Goal: Task Accomplishment & Management: Use online tool/utility

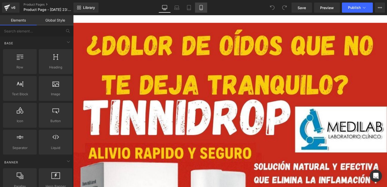
click at [205, 7] on link "Mobile" at bounding box center [201, 8] width 12 height 10
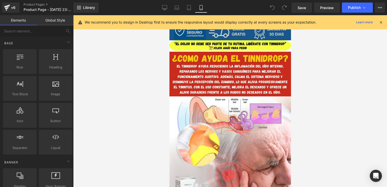
scroll to position [190, 0]
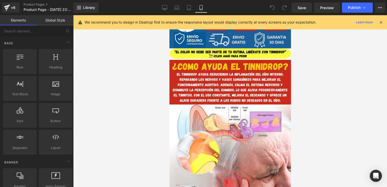
click at [382, 22] on icon at bounding box center [380, 22] width 5 height 5
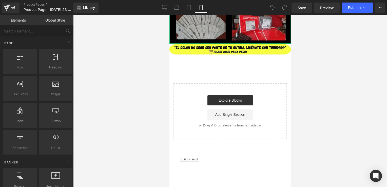
scroll to position [2239, 0]
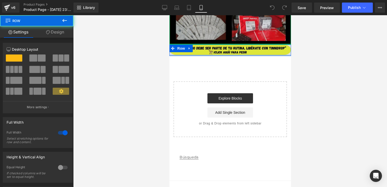
drag, startPoint x: 231, startPoint y: 57, endPoint x: 228, endPoint y: 56, distance: 3.7
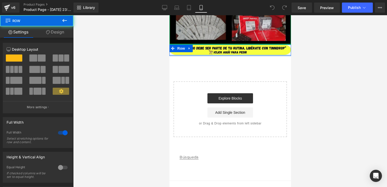
click at [235, 50] on div "Image Row" at bounding box center [229, 50] width 121 height 11
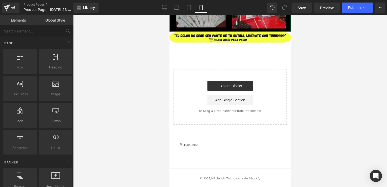
drag, startPoint x: 39, startPoint y: 43, endPoint x: 361, endPoint y: 69, distance: 323.0
click at [361, 69] on div at bounding box center [230, 101] width 314 height 172
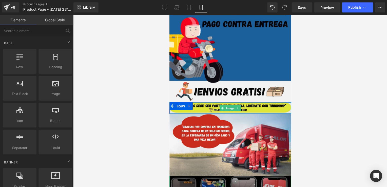
scroll to position [0, 0]
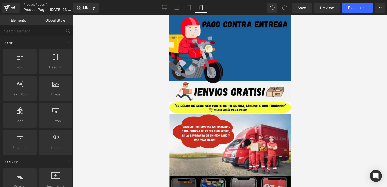
click at [321, 95] on div at bounding box center [230, 101] width 314 height 172
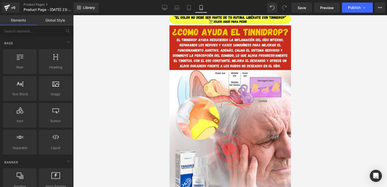
scroll to position [179, 0]
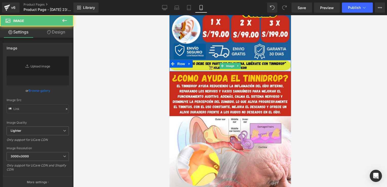
type input "[URL][DOMAIN_NAME]"
click at [272, 63] on img at bounding box center [229, 65] width 121 height 11
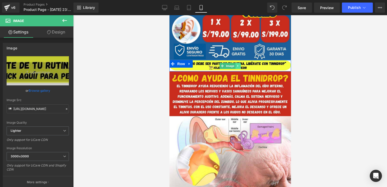
click at [236, 65] on icon at bounding box center [237, 65] width 3 height 3
click at [238, 66] on link at bounding box center [240, 66] width 5 height 6
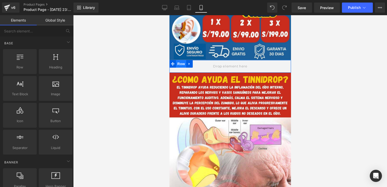
click at [179, 65] on span "Row" at bounding box center [181, 64] width 10 height 8
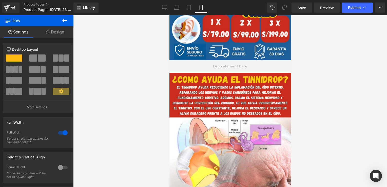
click at [64, 16] on button at bounding box center [65, 20] width 18 height 11
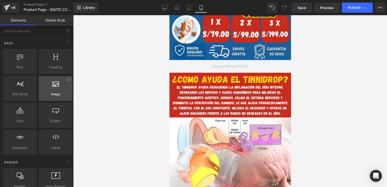
click at [55, 82] on icon at bounding box center [55, 83] width 7 height 7
click at [53, 90] on div at bounding box center [55, 85] width 31 height 11
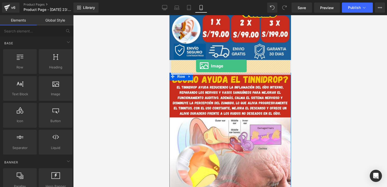
drag, startPoint x: 222, startPoint y: 105, endPoint x: 196, endPoint y: 66, distance: 46.9
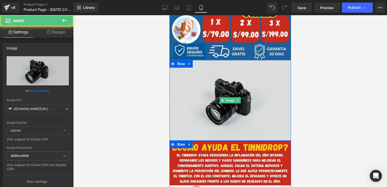
click at [226, 96] on img at bounding box center [229, 100] width 121 height 80
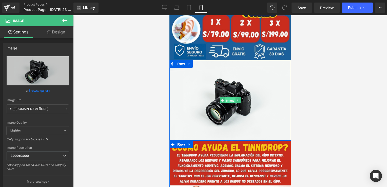
click at [225, 98] on span "Image" at bounding box center [230, 100] width 11 height 6
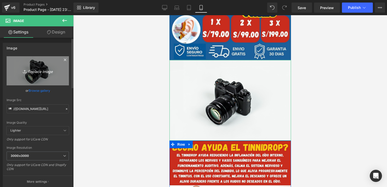
click at [32, 72] on icon "Replace Image" at bounding box center [37, 71] width 40 height 6
type input "C:\fakepath\“El dolor no debe ser parte de tu rutina, libérate con TINNIDROP” (…"
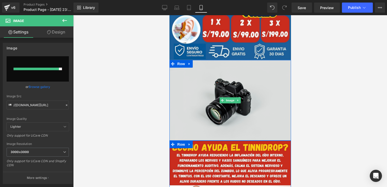
type input "[URL][DOMAIN_NAME]"
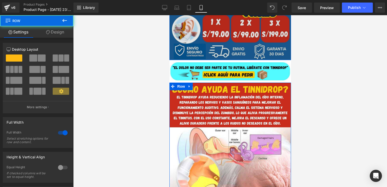
drag, startPoint x: 253, startPoint y: 61, endPoint x: 255, endPoint y: 54, distance: 7.6
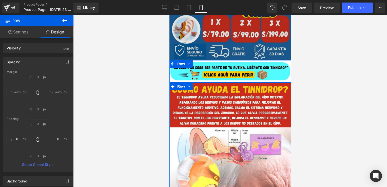
type input "0px"
drag, startPoint x: 255, startPoint y: 60, endPoint x: 257, endPoint y: 53, distance: 7.1
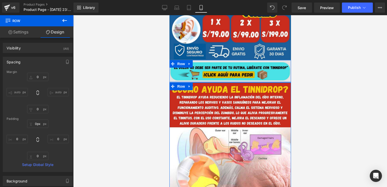
type input "0px"
drag, startPoint x: 259, startPoint y: 82, endPoint x: 261, endPoint y: 77, distance: 4.8
click at [261, 77] on div "Image Row" at bounding box center [229, 71] width 121 height 23
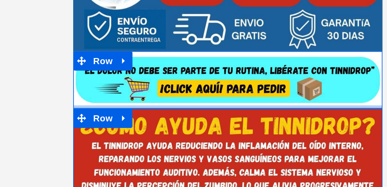
click at [115, 3] on div at bounding box center [133, 3] width 121 height 1
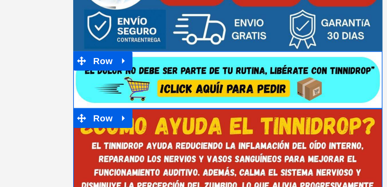
type input "0"
type input "0px"
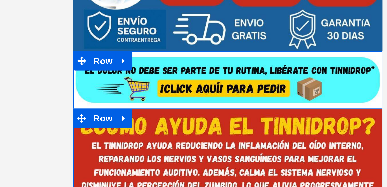
type input "0"
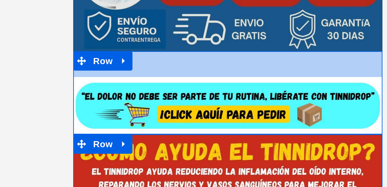
type input "0px"
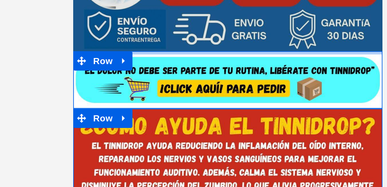
drag, startPoint x: 128, startPoint y: -17, endPoint x: 151, endPoint y: -46, distance: 36.2
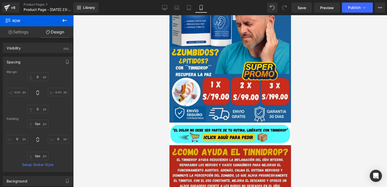
scroll to position [101, 0]
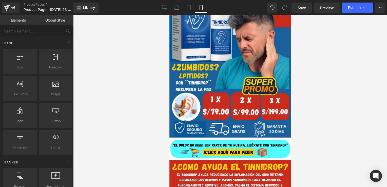
click at [313, 118] on div at bounding box center [230, 101] width 314 height 172
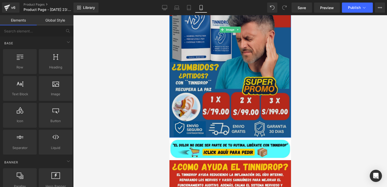
click at [282, 133] on img at bounding box center [229, 30] width 121 height 216
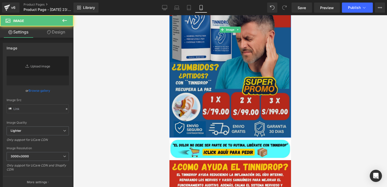
type input "[URL][DOMAIN_NAME]"
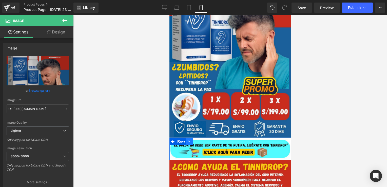
click at [188, 142] on icon at bounding box center [189, 141] width 4 height 4
click at [202, 141] on link at bounding box center [202, 141] width 7 height 8
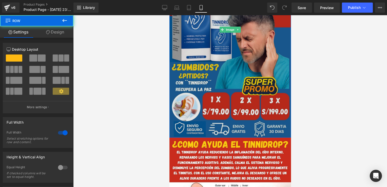
drag, startPoint x: 219, startPoint y: 137, endPoint x: 220, endPoint y: 132, distance: 5.1
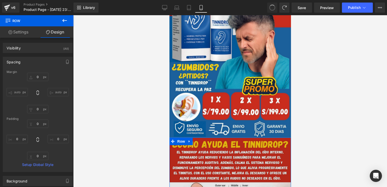
type input "0"
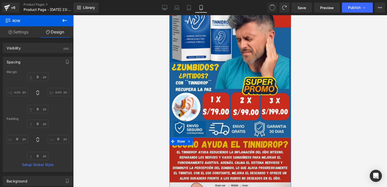
type input "0"
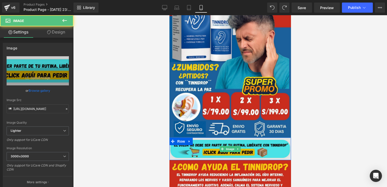
click at [217, 147] on img at bounding box center [229, 148] width 121 height 23
click at [176, 147] on img at bounding box center [229, 148] width 121 height 23
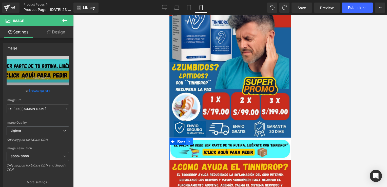
click at [187, 142] on icon at bounding box center [189, 141] width 4 height 4
click at [176, 144] on span "Row" at bounding box center [181, 141] width 10 height 8
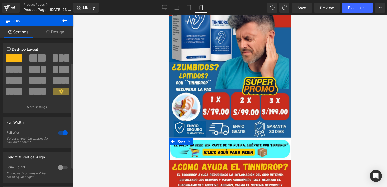
scroll to position [63, 0]
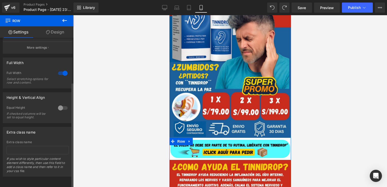
click at [60, 106] on div at bounding box center [63, 108] width 12 height 8
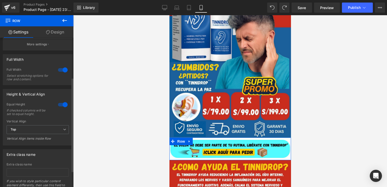
click at [61, 105] on div at bounding box center [63, 104] width 12 height 8
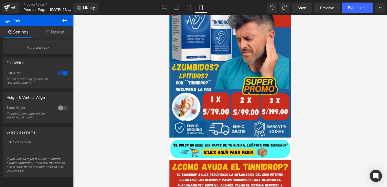
click at [67, 20] on icon at bounding box center [65, 20] width 6 height 6
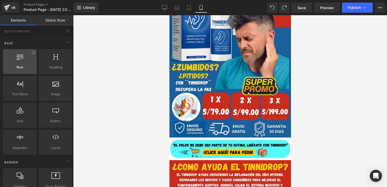
click at [27, 65] on span "Row" at bounding box center [20, 67] width 31 height 5
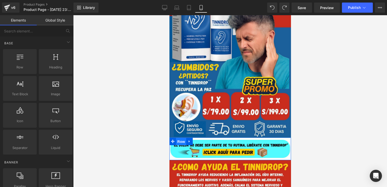
click at [178, 139] on span "Row" at bounding box center [181, 142] width 10 height 8
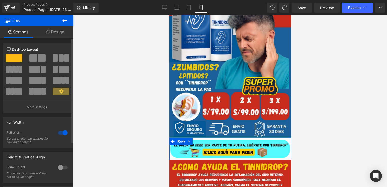
click at [63, 131] on div at bounding box center [63, 133] width 12 height 8
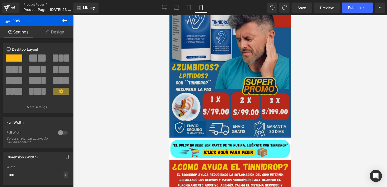
drag, startPoint x: 200, startPoint y: 138, endPoint x: 203, endPoint y: 135, distance: 4.1
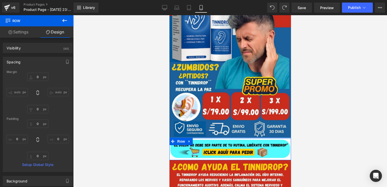
type input "0px"
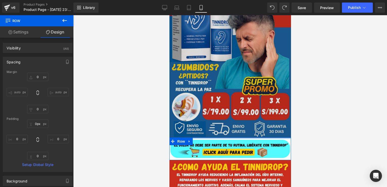
drag, startPoint x: 215, startPoint y: 137, endPoint x: 217, endPoint y: 134, distance: 3.5
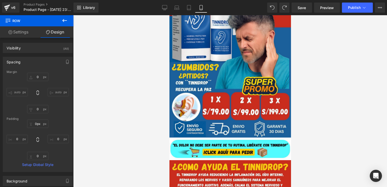
click at [64, 21] on icon at bounding box center [64, 20] width 5 height 3
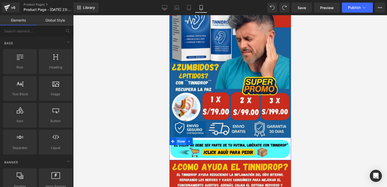
click at [180, 139] on span "Row" at bounding box center [181, 141] width 10 height 8
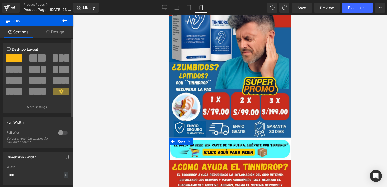
click at [65, 132] on div at bounding box center [63, 133] width 12 height 8
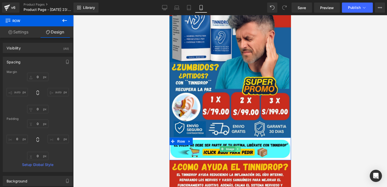
click at [236, 147] on icon at bounding box center [237, 148] width 3 height 3
click at [240, 147] on icon at bounding box center [240, 148] width 3 height 3
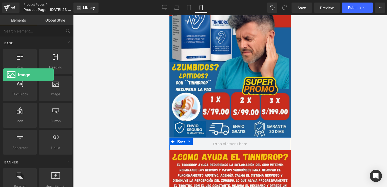
drag, startPoint x: 51, startPoint y: 87, endPoint x: 0, endPoint y: 73, distance: 52.6
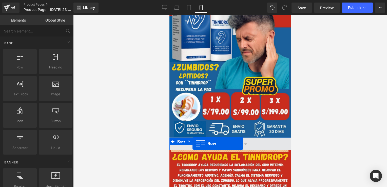
drag, startPoint x: 194, startPoint y: 83, endPoint x: 192, endPoint y: 143, distance: 60.8
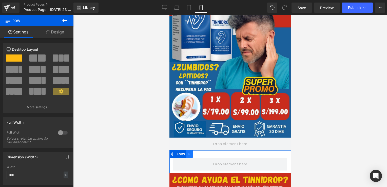
click at [191, 153] on link at bounding box center [189, 154] width 7 height 8
click at [204, 153] on link at bounding box center [202, 154] width 7 height 8
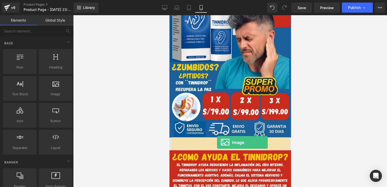
drag, startPoint x: 224, startPoint y: 106, endPoint x: 216, endPoint y: 142, distance: 37.0
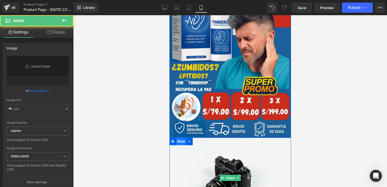
type input "//[DOMAIN_NAME][URL]"
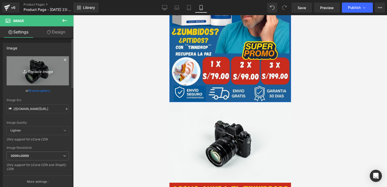
scroll to position [137, 0]
click at [39, 66] on link "Replace Image" at bounding box center [38, 70] width 62 height 29
type input "C:\fakepath\“El dolor no debe ser parte de tu rutina, libérate con TINNIDROP” (…"
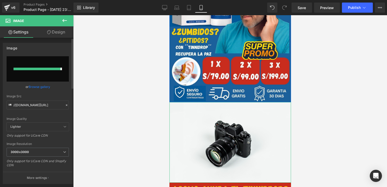
type input "[URL][DOMAIN_NAME]"
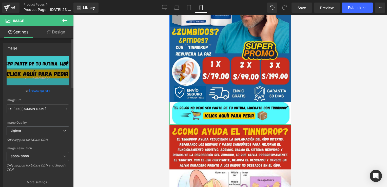
click at [51, 80] on link "Replace Image" at bounding box center [38, 70] width 62 height 29
click at [178, 107] on span "Row" at bounding box center [181, 106] width 10 height 8
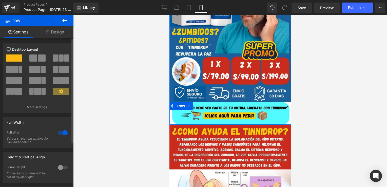
click at [63, 134] on div at bounding box center [63, 133] width 12 height 8
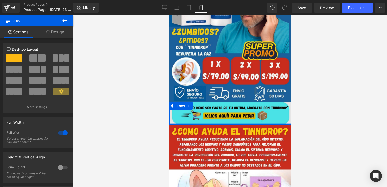
drag, startPoint x: 259, startPoint y: 123, endPoint x: 261, endPoint y: 117, distance: 6.0
click at [261, 117] on div "Image Row" at bounding box center [229, 113] width 121 height 23
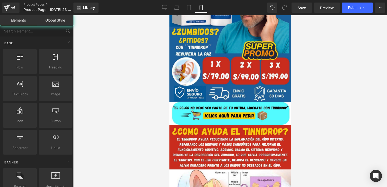
click at [327, 120] on div at bounding box center [230, 101] width 314 height 172
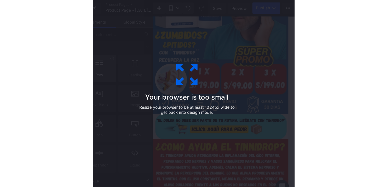
scroll to position [0, 0]
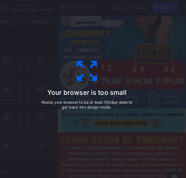
click at [96, 72] on icon at bounding box center [92, 66] width 25 height 25
click at [110, 32] on div "Your browser is too small Resize your browser to be at least 1024px wide to get…" at bounding box center [93, 89] width 186 height 178
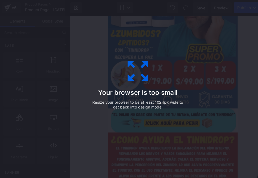
click at [131, 46] on div "Your browser is too small Resize your browser to be at least 1024px wide to get…" at bounding box center [129, 88] width 114 height 101
click at [136, 79] on icon at bounding box center [128, 66] width 25 height 25
drag, startPoint x: 136, startPoint y: 79, endPoint x: 232, endPoint y: 39, distance: 104.0
click at [232, 39] on div "Your browser is too small Resize your browser to be at least 1024px wide to get…" at bounding box center [129, 89] width 258 height 178
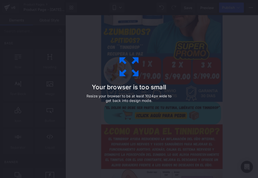
click at [119, 65] on icon at bounding box center [128, 66] width 25 height 25
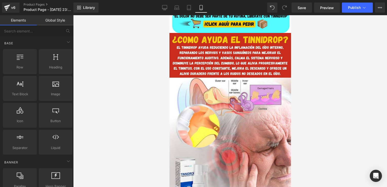
scroll to position [177, 0]
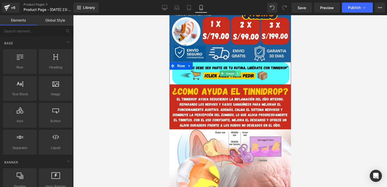
click at [236, 73] on icon at bounding box center [237, 73] width 3 height 3
click at [240, 75] on link at bounding box center [240, 73] width 5 height 6
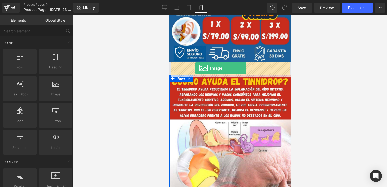
drag, startPoint x: 222, startPoint y: 99, endPoint x: 195, endPoint y: 68, distance: 41.3
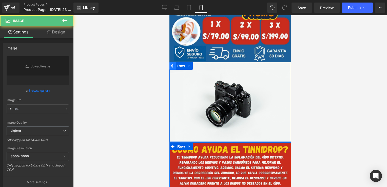
type input "//[DOMAIN_NAME][URL]"
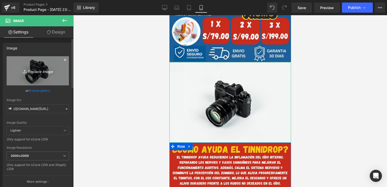
click at [29, 69] on icon "Replace Image" at bounding box center [37, 71] width 40 height 6
type input "C:\fakepath\¡Click aquí! para pedir.jpg"
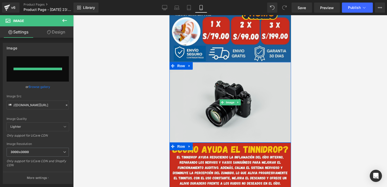
type input "[URL][DOMAIN_NAME]"
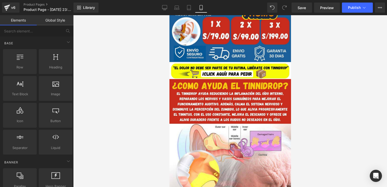
click at [334, 62] on div at bounding box center [230, 101] width 314 height 172
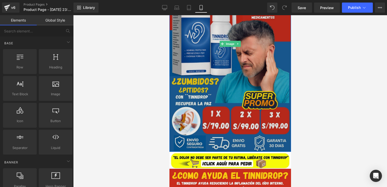
scroll to position [88, 0]
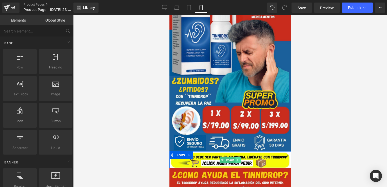
click at [235, 157] on link at bounding box center [237, 160] width 5 height 6
click at [239, 158] on icon at bounding box center [240, 159] width 3 height 3
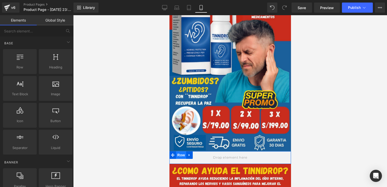
click at [178, 156] on span "Row" at bounding box center [181, 155] width 10 height 8
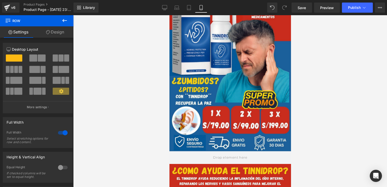
click at [68, 17] on button at bounding box center [65, 20] width 18 height 11
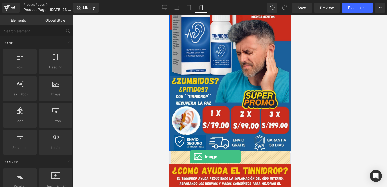
drag, startPoint x: 226, startPoint y: 102, endPoint x: 190, endPoint y: 156, distance: 65.5
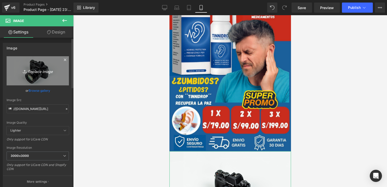
click at [48, 71] on icon "Replace Image" at bounding box center [37, 71] width 40 height 6
type input "C:\fakepath\¡Click aquí! para pedir (1).jpg"
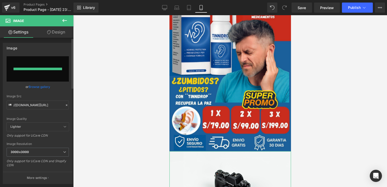
type input "[URL][DOMAIN_NAME]"
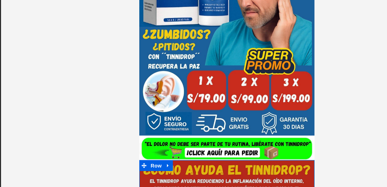
scroll to position [0, 0]
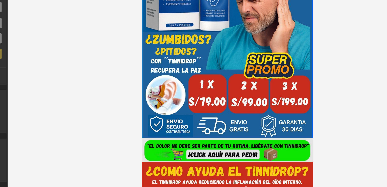
click at [203, 83] on div "Image Row" at bounding box center [202, 91] width 121 height 17
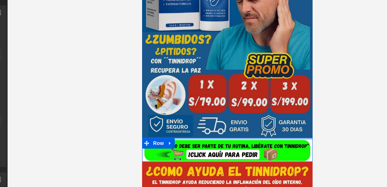
type input "0px"
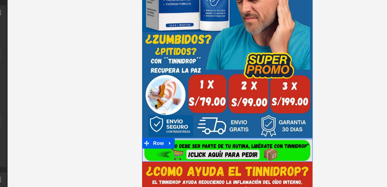
click at [204, 83] on div at bounding box center [202, 83] width 121 height 1
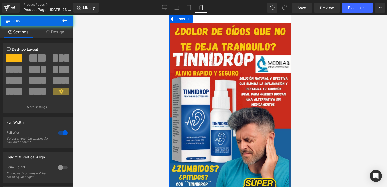
click at [254, 19] on div "Image Row" at bounding box center [229, 126] width 121 height 223
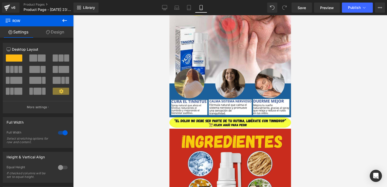
scroll to position [355, 0]
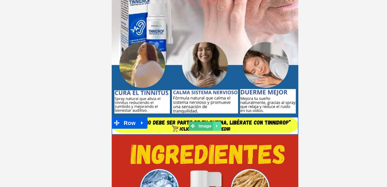
click at [179, 67] on link at bounding box center [179, 69] width 5 height 6
click at [181, 69] on icon at bounding box center [182, 68] width 3 height 3
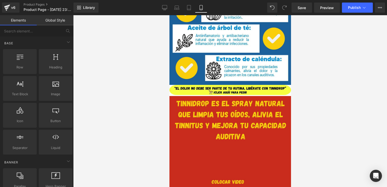
scroll to position [620, 0]
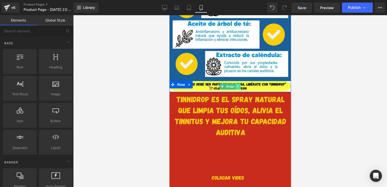
click at [237, 85] on link at bounding box center [237, 86] width 5 height 6
click at [239, 86] on icon at bounding box center [240, 86] width 3 height 3
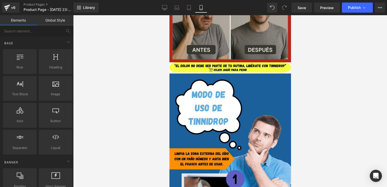
scroll to position [866, 0]
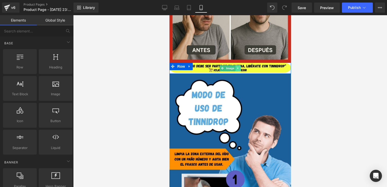
click at [238, 66] on link at bounding box center [237, 68] width 5 height 6
click at [239, 68] on icon at bounding box center [240, 68] width 3 height 3
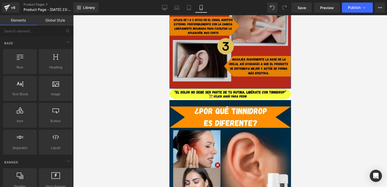
scroll to position [1071, 0]
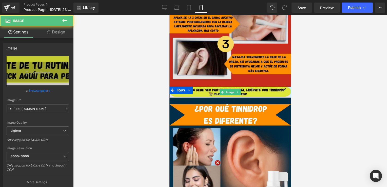
click at [242, 91] on img at bounding box center [229, 91] width 121 height 11
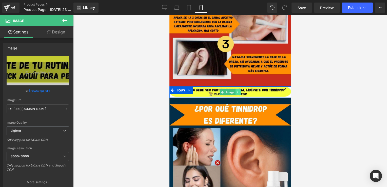
click at [237, 89] on link at bounding box center [237, 92] width 5 height 6
click at [238, 90] on link at bounding box center [240, 92] width 5 height 6
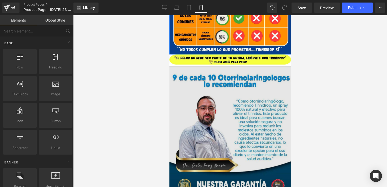
scroll to position [1332, 0]
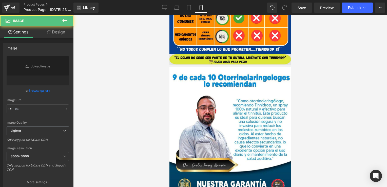
type input "[URL][DOMAIN_NAME]"
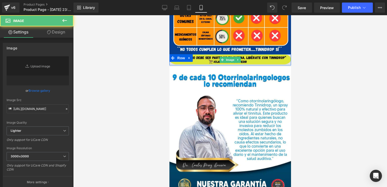
click at [263, 60] on img at bounding box center [229, 59] width 121 height 11
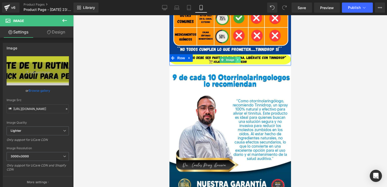
click at [236, 58] on icon at bounding box center [237, 59] width 3 height 3
click at [239, 58] on icon at bounding box center [240, 59] width 3 height 3
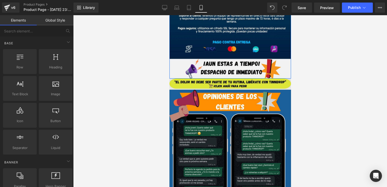
scroll to position [1537, 0]
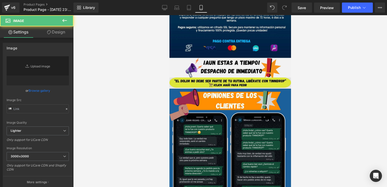
type input "[URL][DOMAIN_NAME]"
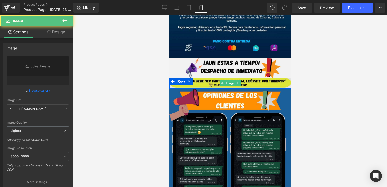
click at [240, 83] on img at bounding box center [229, 82] width 121 height 11
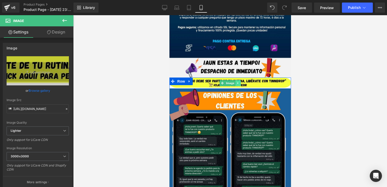
click at [235, 83] on link at bounding box center [237, 83] width 5 height 6
click at [239, 82] on icon at bounding box center [240, 83] width 3 height 3
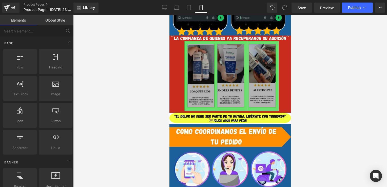
scroll to position [1783, 0]
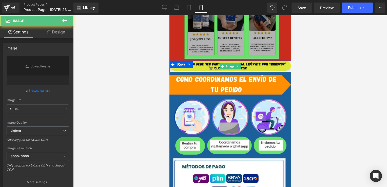
type input "[URL][DOMAIN_NAME]"
click at [266, 63] on img at bounding box center [229, 65] width 121 height 11
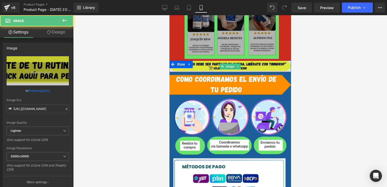
click at [235, 63] on img at bounding box center [229, 65] width 121 height 11
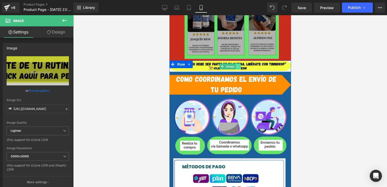
click at [235, 64] on link at bounding box center [237, 66] width 5 height 6
click at [239, 65] on icon at bounding box center [240, 66] width 3 height 3
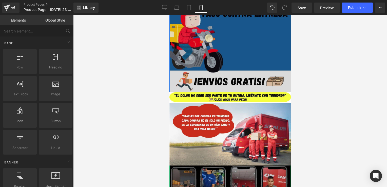
scroll to position [1981, 0]
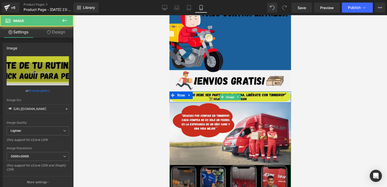
click at [246, 94] on img at bounding box center [229, 96] width 121 height 11
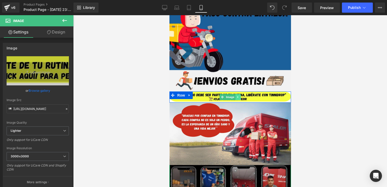
click at [236, 95] on icon at bounding box center [237, 96] width 3 height 3
click at [239, 97] on icon at bounding box center [240, 96] width 3 height 3
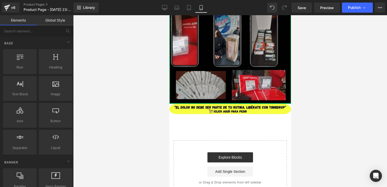
scroll to position [2198, 0]
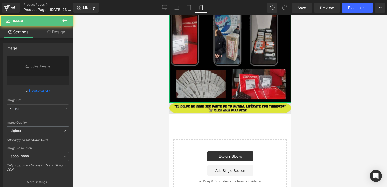
type input "[URL][DOMAIN_NAME]"
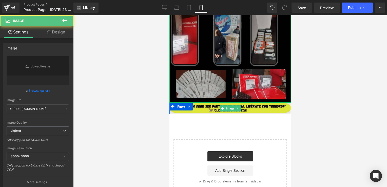
click at [249, 106] on img at bounding box center [229, 108] width 121 height 11
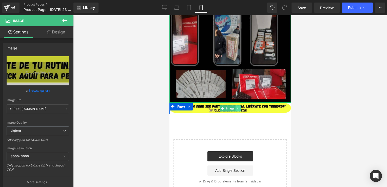
click at [237, 105] on link at bounding box center [237, 108] width 5 height 6
click at [238, 108] on link at bounding box center [240, 108] width 5 height 6
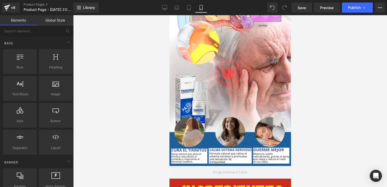
scroll to position [414, 0]
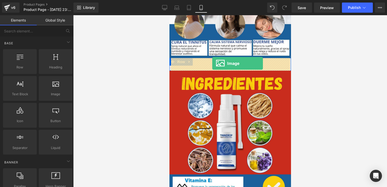
drag, startPoint x: 223, startPoint y: 103, endPoint x: 212, endPoint y: 63, distance: 41.2
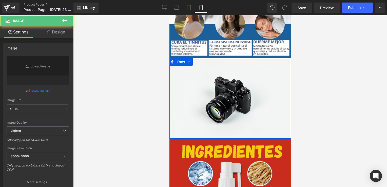
type input "//[DOMAIN_NAME][URL]"
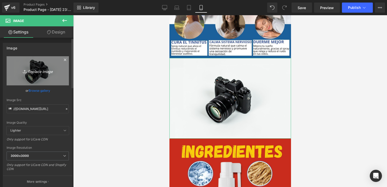
click at [44, 74] on icon "Replace Image" at bounding box center [37, 71] width 40 height 6
type input "C:\fakepath\¡Click aquí! para pedir (1).jpg"
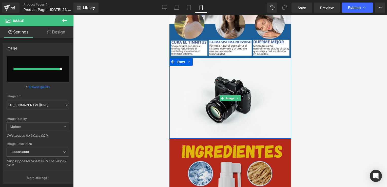
type input "[URL][DOMAIN_NAME]"
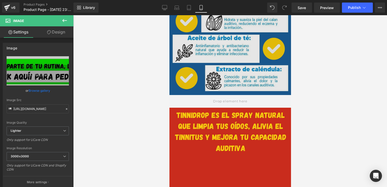
scroll to position [641, 0]
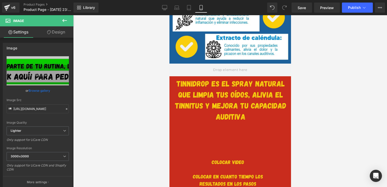
click at [67, 20] on icon at bounding box center [65, 20] width 6 height 6
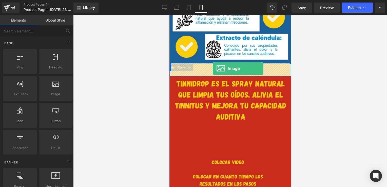
drag, startPoint x: 221, startPoint y: 104, endPoint x: 212, endPoint y: 68, distance: 37.0
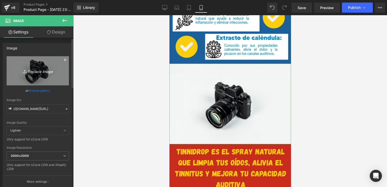
click at [32, 68] on icon "Replace Image" at bounding box center [37, 71] width 40 height 6
type input "C:\fakepath\¡Click aquí! para pedir (1).jpg"
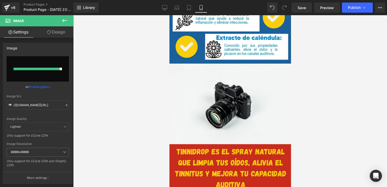
type input "[URL][DOMAIN_NAME]"
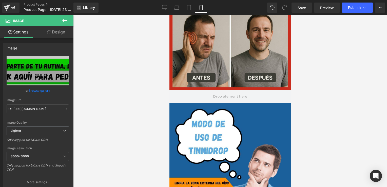
scroll to position [850, 0]
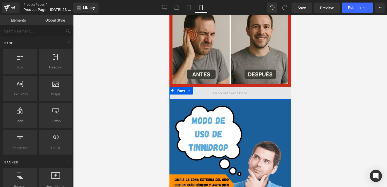
click at [234, 93] on span at bounding box center [230, 93] width 38 height 8
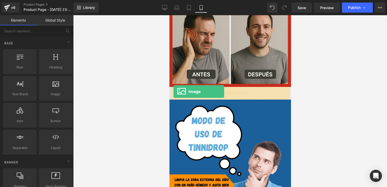
drag, startPoint x: 215, startPoint y: 103, endPoint x: 174, endPoint y: 92, distance: 42.2
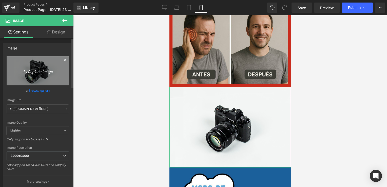
click at [42, 69] on icon "Replace Image" at bounding box center [37, 71] width 40 height 6
type input "C:\fakepath\¡Click aquí! para pedir (1).jpg"
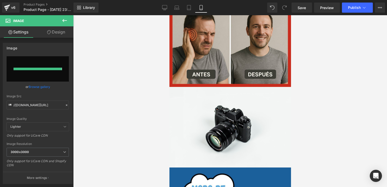
type input "[URL][DOMAIN_NAME]"
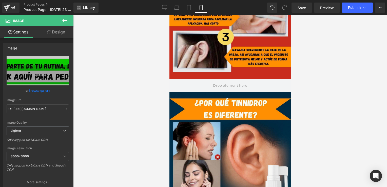
scroll to position [1100, 0]
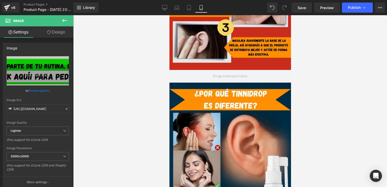
drag, startPoint x: 289, startPoint y: 83, endPoint x: 464, endPoint y: 114, distance: 177.8
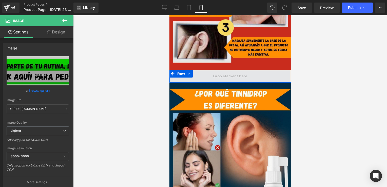
click at [239, 75] on span at bounding box center [230, 76] width 38 height 8
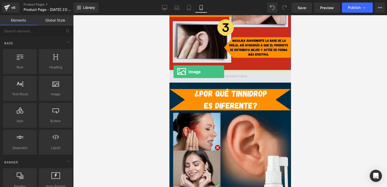
drag, startPoint x: 223, startPoint y: 102, endPoint x: 177, endPoint y: 80, distance: 50.8
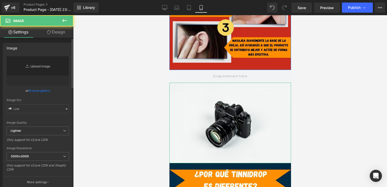
type input "//[DOMAIN_NAME][URL]"
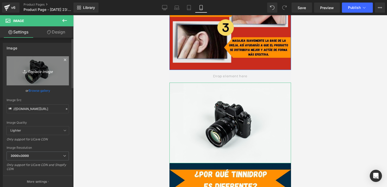
click at [39, 70] on icon "Replace Image" at bounding box center [37, 71] width 40 height 6
type input "C:\fakepath\¡Click aquí! para pedir (1).jpg"
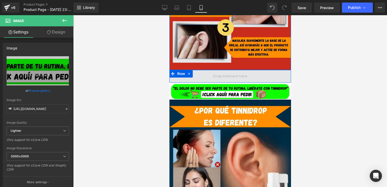
type input "//[DOMAIN_NAME][URL]"
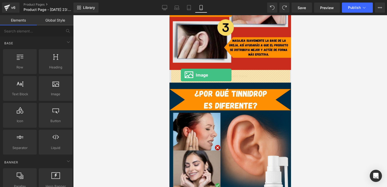
drag, startPoint x: 227, startPoint y: 101, endPoint x: 180, endPoint y: 75, distance: 53.7
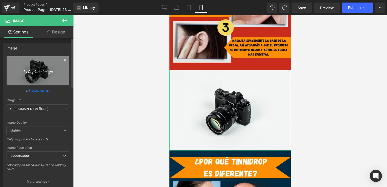
click at [37, 73] on icon "Replace Image" at bounding box center [37, 71] width 40 height 6
type input "C:\fakepath\¡Click aquí! para pedir (1).jpg"
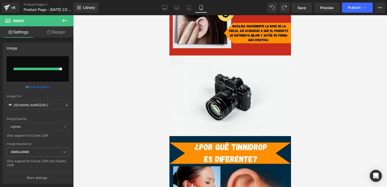
scroll to position [1118, 0]
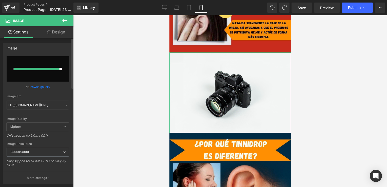
click at [52, 68] on div at bounding box center [37, 69] width 46 height 3
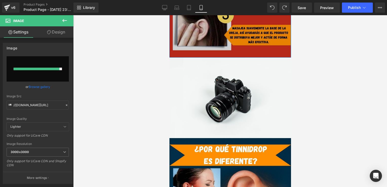
scroll to position [1116, 0]
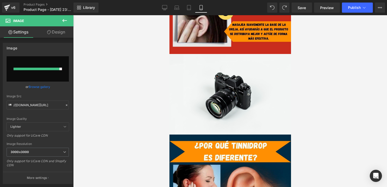
click at [64, 20] on icon at bounding box center [65, 20] width 6 height 6
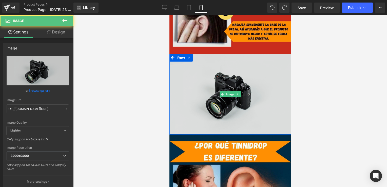
click at [240, 106] on img at bounding box center [229, 94] width 121 height 80
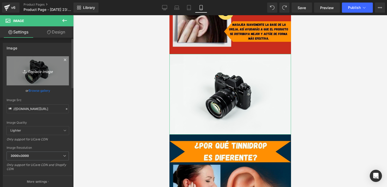
click at [23, 70] on icon at bounding box center [25, 71] width 5 height 5
type input "C:\fakepath\¡Click aquí! para pedir (1).jpg"
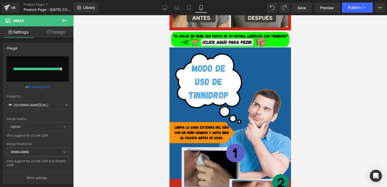
type input "[URL][DOMAIN_NAME]"
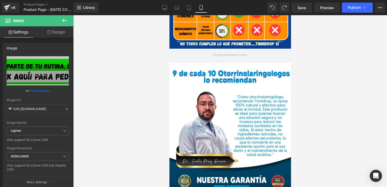
scroll to position [1356, 0]
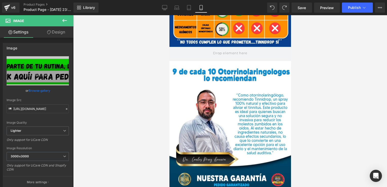
click at [65, 18] on icon at bounding box center [65, 20] width 6 height 6
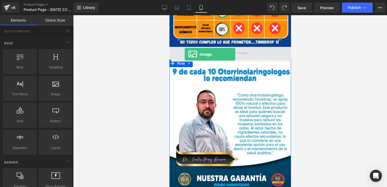
drag, startPoint x: 221, startPoint y: 114, endPoint x: 184, endPoint y: 54, distance: 70.7
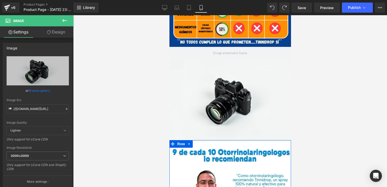
click at [66, 18] on icon at bounding box center [65, 20] width 6 height 6
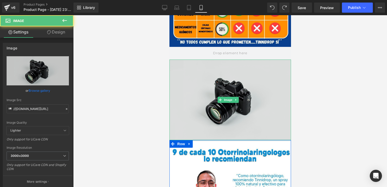
click at [246, 90] on img at bounding box center [229, 99] width 121 height 80
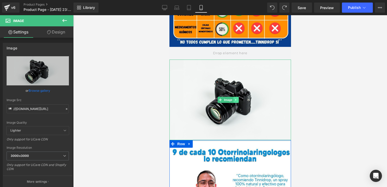
click at [237, 99] on icon at bounding box center [235, 99] width 3 height 3
click at [239, 98] on icon at bounding box center [238, 99] width 3 height 3
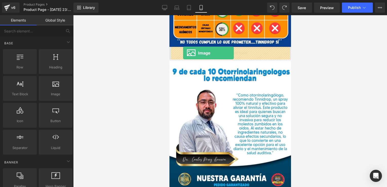
drag, startPoint x: 221, startPoint y: 103, endPoint x: 182, endPoint y: 53, distance: 63.0
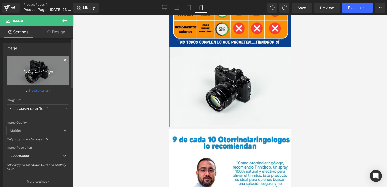
click at [42, 73] on icon "Replace Image" at bounding box center [37, 71] width 40 height 6
type input "C:\fakepath\¡Click aquí! para pedir (1).jpg"
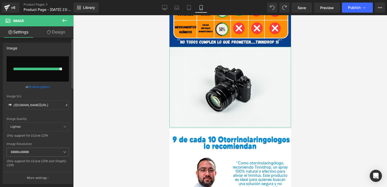
type input "[URL][DOMAIN_NAME]"
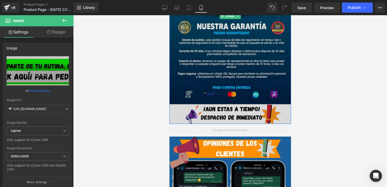
scroll to position [1515, 0]
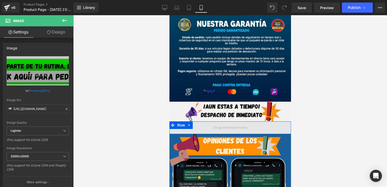
click at [207, 127] on span at bounding box center [229, 127] width 121 height 13
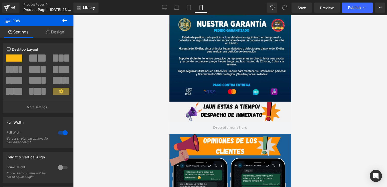
click at [64, 19] on icon at bounding box center [65, 20] width 6 height 6
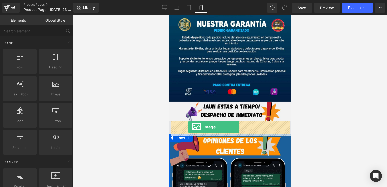
drag, startPoint x: 230, startPoint y: 107, endPoint x: 188, endPoint y: 127, distance: 46.8
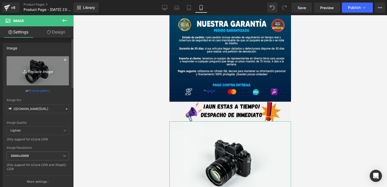
click at [36, 70] on icon "Replace Image" at bounding box center [37, 71] width 40 height 6
type input "C:\fakepath\¡Click aquí! para pedir (1).jpg"
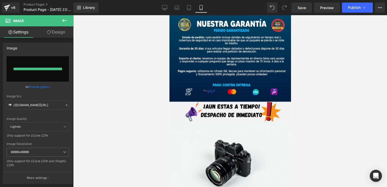
type input "[URL][DOMAIN_NAME]"
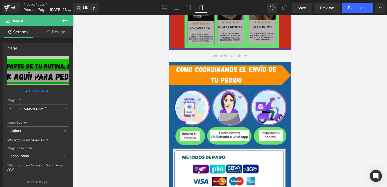
scroll to position [1832, 0]
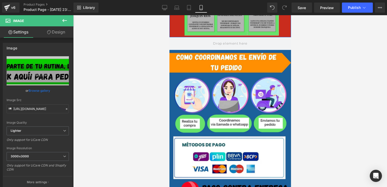
click at [64, 19] on icon at bounding box center [65, 20] width 6 height 6
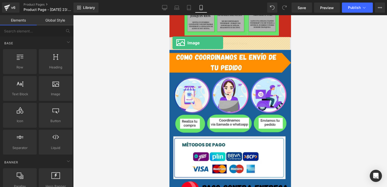
drag, startPoint x: 224, startPoint y: 101, endPoint x: 172, endPoint y: 43, distance: 77.6
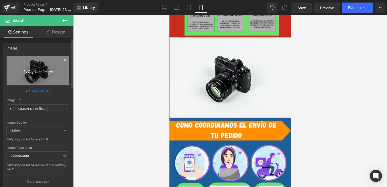
click at [46, 73] on icon "Replace Image" at bounding box center [37, 71] width 40 height 6
type input "C:\fakepath\¡Click aquí! para pedir (1).jpg"
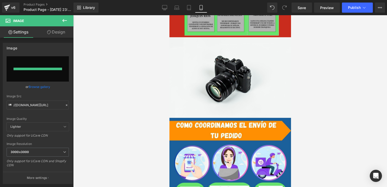
type input "[URL][DOMAIN_NAME]"
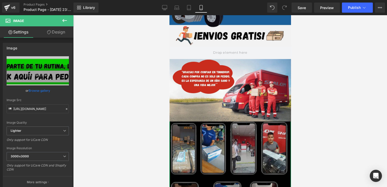
scroll to position [2059, 0]
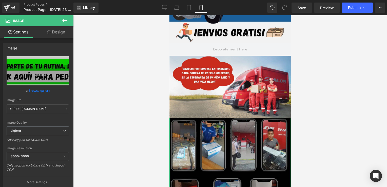
click at [66, 22] on icon at bounding box center [65, 20] width 6 height 6
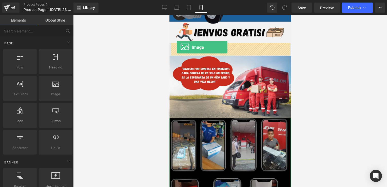
drag, startPoint x: 230, startPoint y: 109, endPoint x: 176, endPoint y: 48, distance: 81.6
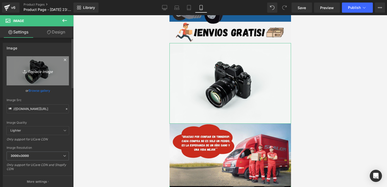
click at [41, 76] on link "Replace Image" at bounding box center [38, 70] width 62 height 29
type input "C:\fakepath\¡Click aquí! para pedir (1).jpg"
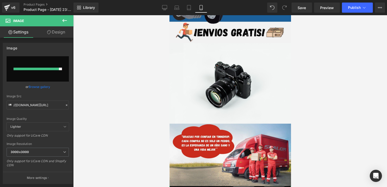
type input "[URL][DOMAIN_NAME]"
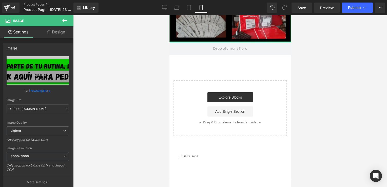
scroll to position [2304, 0]
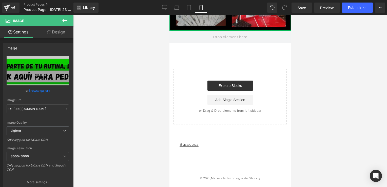
click at [67, 21] on icon at bounding box center [65, 20] width 6 height 6
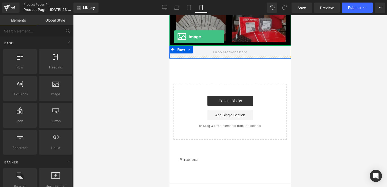
scroll to position [2279, 0]
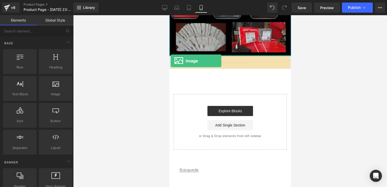
drag, startPoint x: 225, startPoint y: 104, endPoint x: 170, endPoint y: 60, distance: 69.9
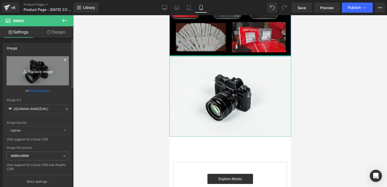
click at [39, 69] on icon "Replace Image" at bounding box center [37, 71] width 40 height 6
type input "C:\fakepath\¡Click aquí! para pedir (1).jpg"
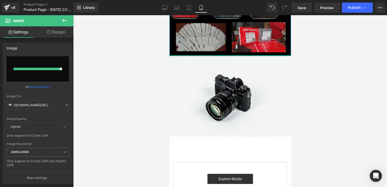
type input "[URL][DOMAIN_NAME]"
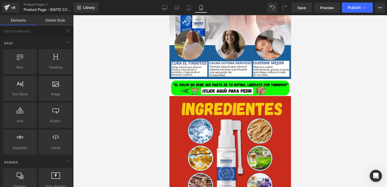
scroll to position [397, 0]
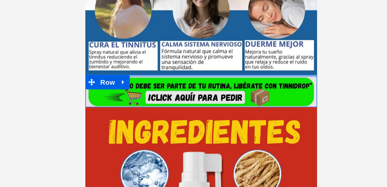
click at [159, 21] on div "Image Row" at bounding box center [145, 29] width 121 height 17
click at [159, 21] on div at bounding box center [145, 21] width 121 height 1
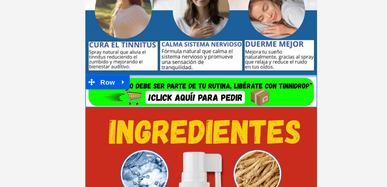
click at [159, 21] on div at bounding box center [145, 21] width 121 height 1
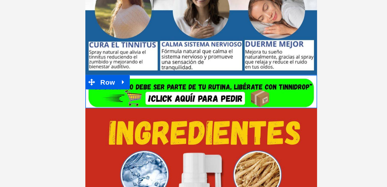
type input "0"
type input "4px"
type input "0"
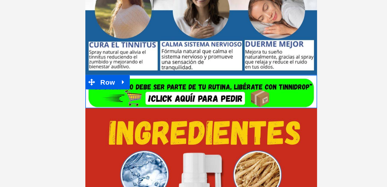
type input "0"
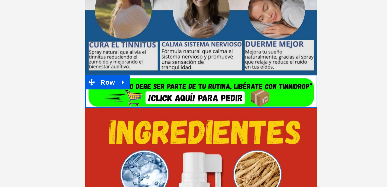
type input "0px"
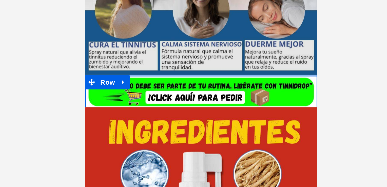
drag, startPoint x: 159, startPoint y: 21, endPoint x: 175, endPoint y: -2, distance: 27.2
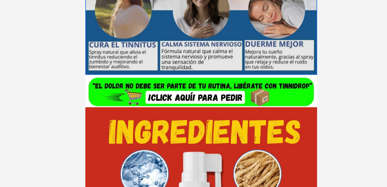
drag, startPoint x: 161, startPoint y: 22, endPoint x: 163, endPoint y: 19, distance: 3.5
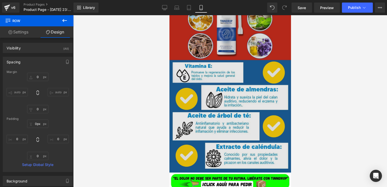
scroll to position [530, 0]
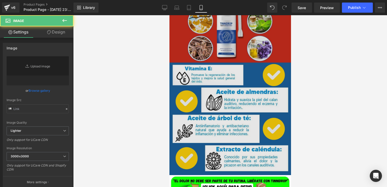
type input "[URL][DOMAIN_NAME]"
click at [231, 42] on img at bounding box center [229, 67] width 121 height 216
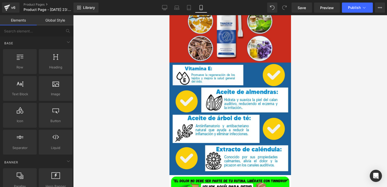
click at [300, 58] on div at bounding box center [230, 101] width 314 height 172
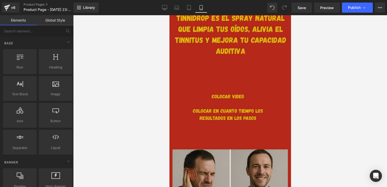
scroll to position [709, 0]
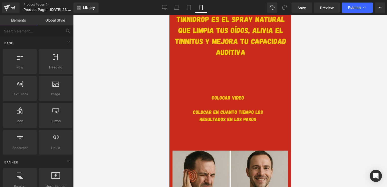
click at [299, 97] on div at bounding box center [230, 101] width 314 height 172
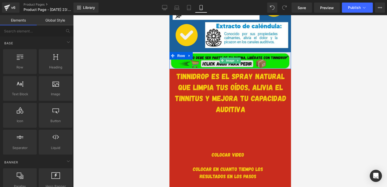
scroll to position [719, 0]
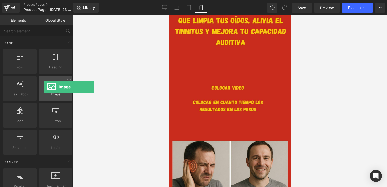
drag, startPoint x: 48, startPoint y: 86, endPoint x: 44, endPoint y: 87, distance: 4.7
click at [44, 87] on div at bounding box center [55, 85] width 31 height 11
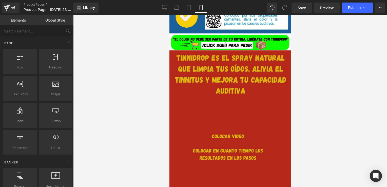
scroll to position [671, 0]
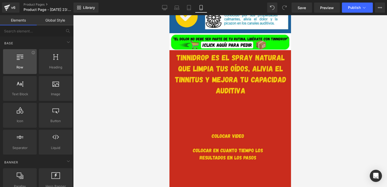
click at [27, 67] on span "Row" at bounding box center [20, 67] width 31 height 5
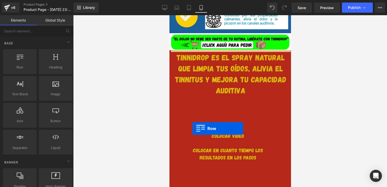
drag, startPoint x: 197, startPoint y: 77, endPoint x: 192, endPoint y: 128, distance: 51.2
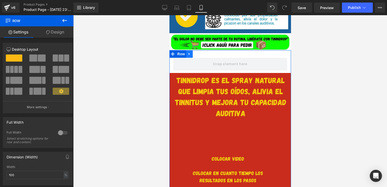
click at [187, 55] on icon at bounding box center [189, 54] width 4 height 4
click at [200, 53] on icon at bounding box center [202, 54] width 4 height 4
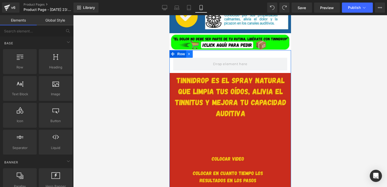
click at [188, 54] on icon at bounding box center [189, 54] width 4 height 4
click at [200, 54] on icon at bounding box center [202, 54] width 4 height 4
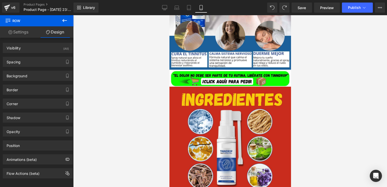
scroll to position [398, 0]
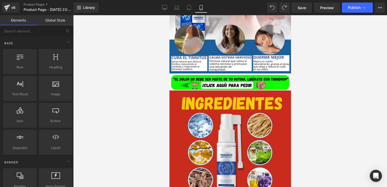
click at [140, 92] on div at bounding box center [230, 101] width 314 height 172
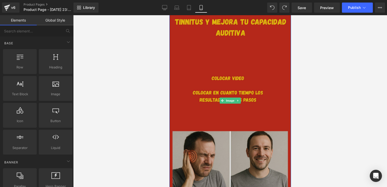
scroll to position [726, 0]
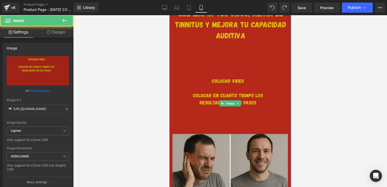
click at [211, 46] on img at bounding box center [229, 103] width 121 height 216
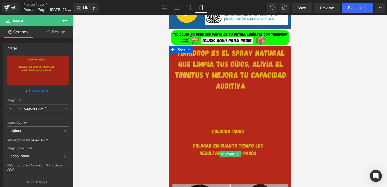
scroll to position [671, 0]
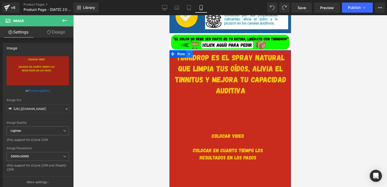
click at [187, 55] on icon at bounding box center [189, 54] width 4 height 4
click at [200, 53] on icon at bounding box center [202, 54] width 4 height 4
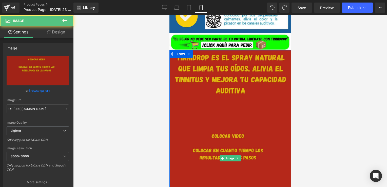
click at [222, 73] on img at bounding box center [229, 158] width 121 height 216
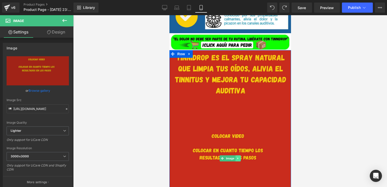
click at [238, 157] on link at bounding box center [237, 158] width 5 height 6
click at [239, 157] on icon at bounding box center [240, 158] width 3 height 3
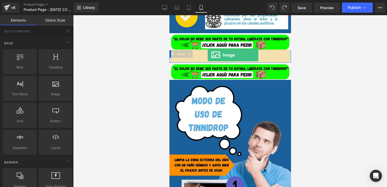
drag, startPoint x: 225, startPoint y: 104, endPoint x: 207, endPoint y: 55, distance: 51.7
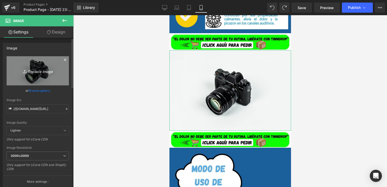
click at [42, 75] on link "Replace Image" at bounding box center [38, 70] width 62 height 29
type input "C:\fakepath\Diseño sin título (1).jpg"
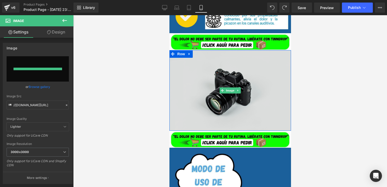
type input "[URL][DOMAIN_NAME]"
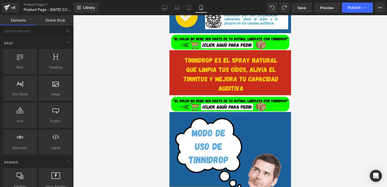
click at [319, 55] on div at bounding box center [230, 101] width 314 height 172
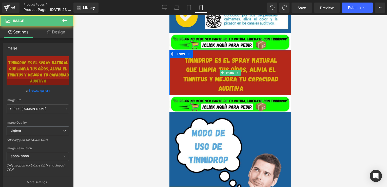
click at [269, 81] on img at bounding box center [229, 72] width 121 height 45
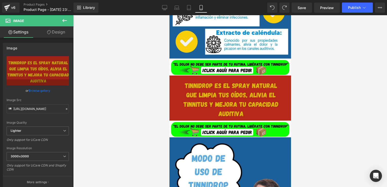
scroll to position [647, 0]
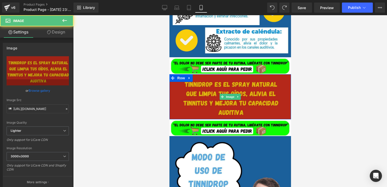
click at [218, 91] on img at bounding box center [229, 96] width 121 height 45
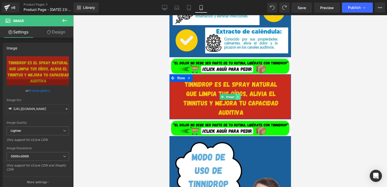
click at [236, 96] on icon at bounding box center [237, 96] width 3 height 3
drag, startPoint x: 241, startPoint y: 97, endPoint x: 239, endPoint y: 95, distance: 2.8
click at [239, 95] on ul "Image" at bounding box center [229, 97] width 37 height 6
click at [239, 95] on icon at bounding box center [240, 96] width 3 height 3
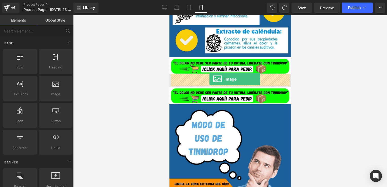
drag, startPoint x: 220, startPoint y: 110, endPoint x: 209, endPoint y: 79, distance: 32.9
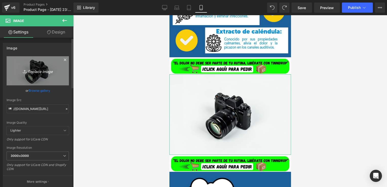
click at [37, 67] on link "Replace Image" at bounding box center [38, 70] width 62 height 29
type input "C:\fakepath\Diseño sin título (2).jpg"
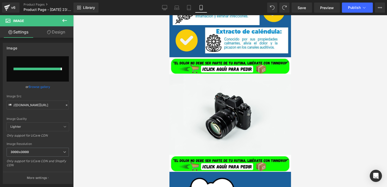
type input "[URL][DOMAIN_NAME]"
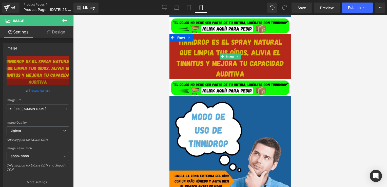
scroll to position [688, 0]
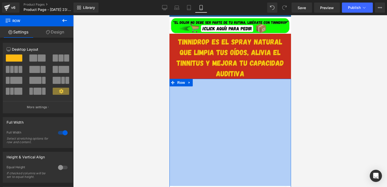
drag, startPoint x: 275, startPoint y: 79, endPoint x: 266, endPoint y: 198, distance: 118.8
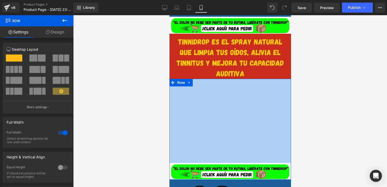
click at [305, 126] on div at bounding box center [230, 101] width 314 height 172
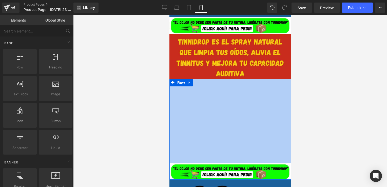
click at [305, 126] on div at bounding box center [230, 101] width 314 height 172
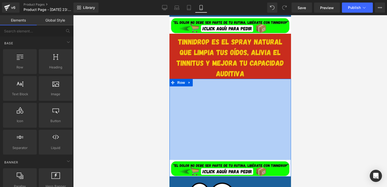
click at [280, 160] on div "Image" at bounding box center [229, 168] width 121 height 17
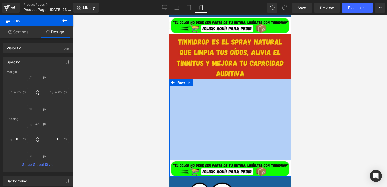
click at [208, 96] on div "320px" at bounding box center [229, 119] width 121 height 81
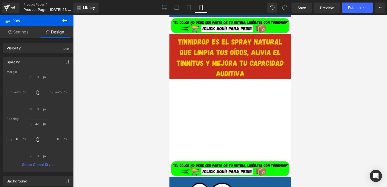
click at [64, 21] on icon at bounding box center [64, 20] width 5 height 3
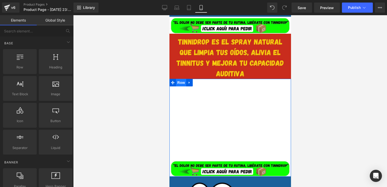
click at [176, 80] on span "Row" at bounding box center [181, 83] width 10 height 8
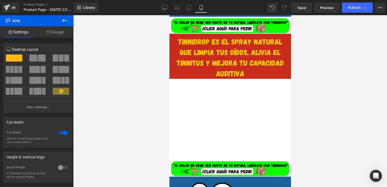
click at [66, 20] on icon at bounding box center [65, 20] width 6 height 6
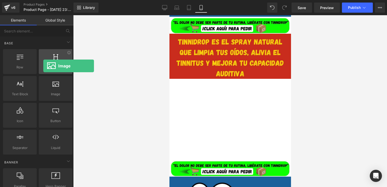
drag, startPoint x: 55, startPoint y: 84, endPoint x: 40, endPoint y: 64, distance: 24.2
click at [40, 64] on div "Row rows, columns, layouts, div Heading headings, titles, h1,h2,h3,h4,h5,h6 Tex…" at bounding box center [37, 101] width 71 height 107
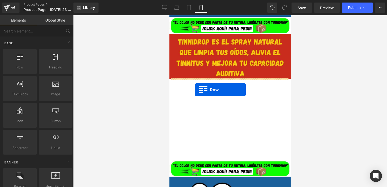
drag, startPoint x: 185, startPoint y: 81, endPoint x: 195, endPoint y: 90, distance: 12.9
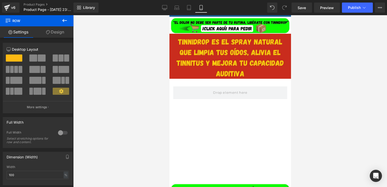
click at [65, 20] on icon at bounding box center [65, 20] width 6 height 6
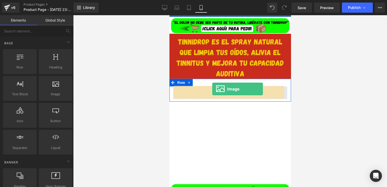
drag, startPoint x: 224, startPoint y: 109, endPoint x: 212, endPoint y: 89, distance: 23.3
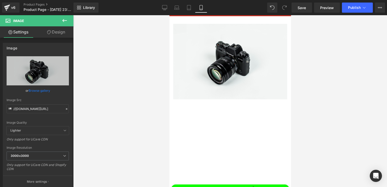
scroll to position [750, 0]
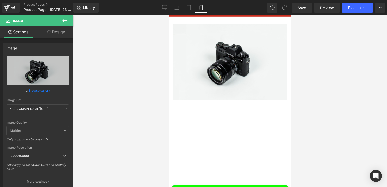
click at [62, 19] on icon at bounding box center [65, 20] width 6 height 6
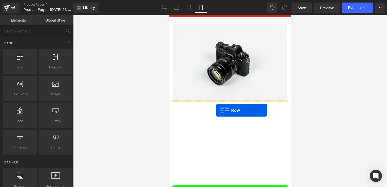
drag, startPoint x: 188, startPoint y: 75, endPoint x: 216, endPoint y: 110, distance: 44.7
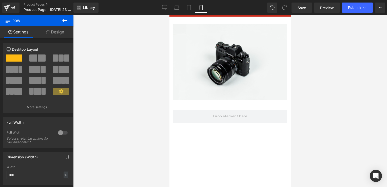
click at [64, 24] on button at bounding box center [65, 20] width 18 height 11
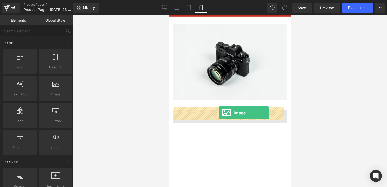
drag, startPoint x: 227, startPoint y: 109, endPoint x: 218, endPoint y: 113, distance: 9.6
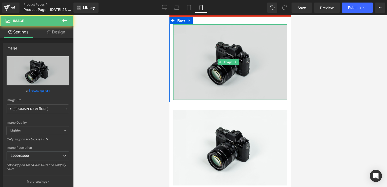
click at [179, 82] on img at bounding box center [230, 61] width 114 height 75
click at [193, 59] on img at bounding box center [230, 61] width 114 height 75
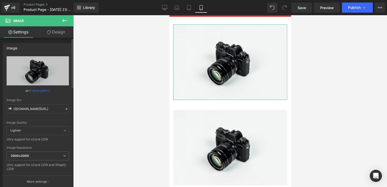
click at [65, 110] on icon at bounding box center [67, 109] width 4 height 4
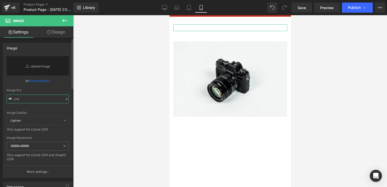
click at [52, 99] on input "text" at bounding box center [38, 98] width 62 height 9
paste input "[URL][DOMAIN_NAME]"
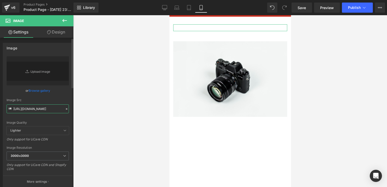
type input "[URL][DOMAIN_NAME]"
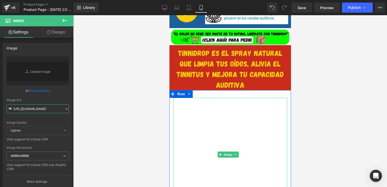
scroll to position [676, 0]
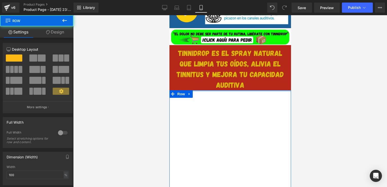
drag, startPoint x: 265, startPoint y: 92, endPoint x: 285, endPoint y: 81, distance: 22.8
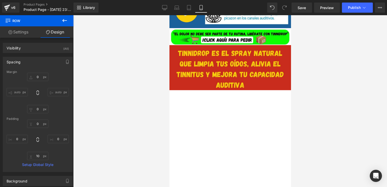
click at [66, 18] on icon at bounding box center [65, 20] width 6 height 6
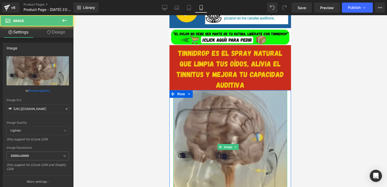
click at [194, 98] on img at bounding box center [230, 147] width 114 height 114
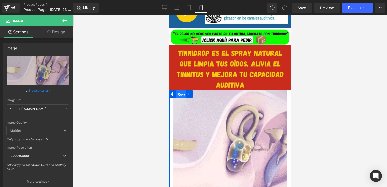
click at [182, 93] on span "Row" at bounding box center [181, 94] width 10 height 8
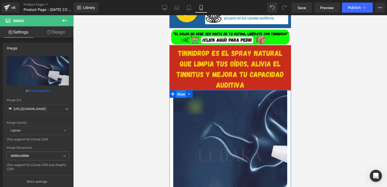
click at [182, 93] on span "Row" at bounding box center [181, 94] width 10 height 8
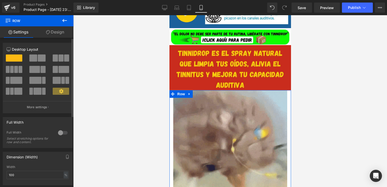
click at [62, 132] on div at bounding box center [63, 133] width 12 height 8
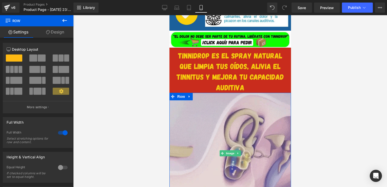
scroll to position [674, 0]
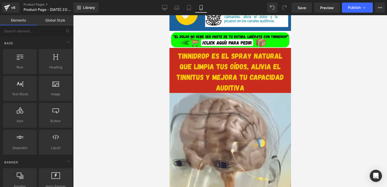
click at [321, 116] on div at bounding box center [230, 101] width 314 height 172
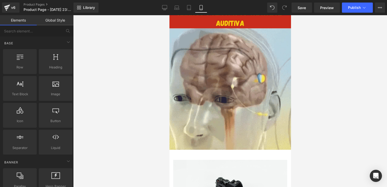
scroll to position [741, 0]
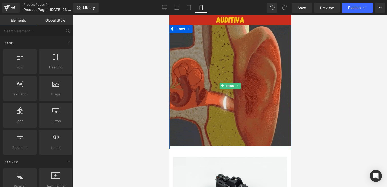
click at [278, 61] on img at bounding box center [229, 85] width 121 height 121
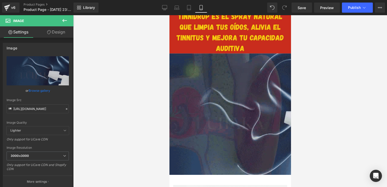
scroll to position [753, 0]
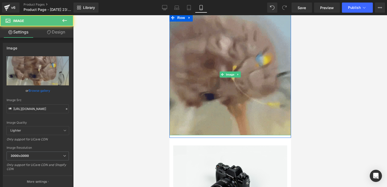
click at [254, 111] on img at bounding box center [229, 74] width 121 height 121
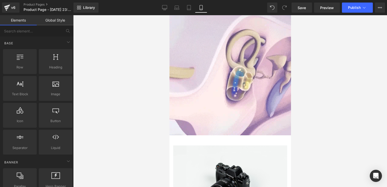
click at [153, 145] on div at bounding box center [230, 101] width 314 height 172
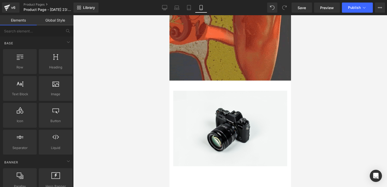
scroll to position [807, 0]
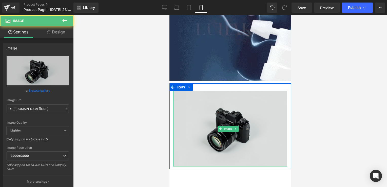
click at [214, 120] on img at bounding box center [230, 128] width 114 height 75
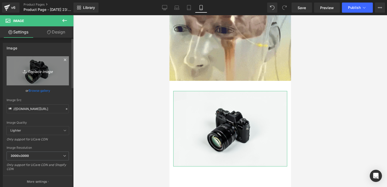
click at [31, 65] on link "Replace Image" at bounding box center [38, 70] width 62 height 29
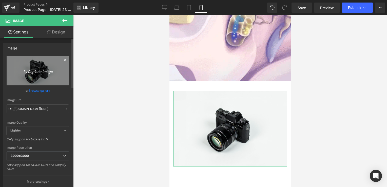
type input "C:\fakepath\Diseño sin título (3).jpg"
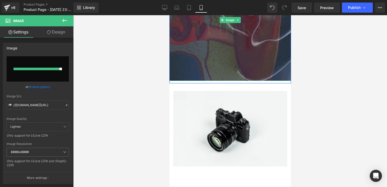
type input "[URL][DOMAIN_NAME]"
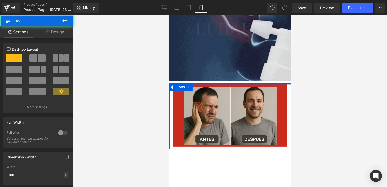
drag, startPoint x: 275, startPoint y: 85, endPoint x: 273, endPoint y: 79, distance: 6.2
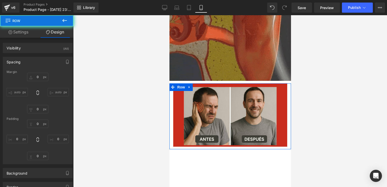
type input "0"
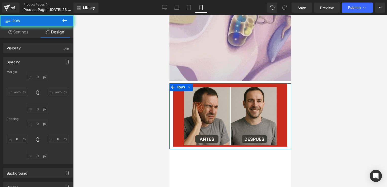
type input "0"
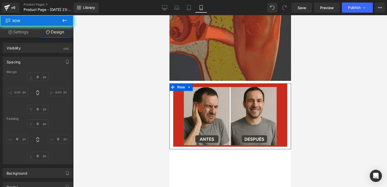
type input "0"
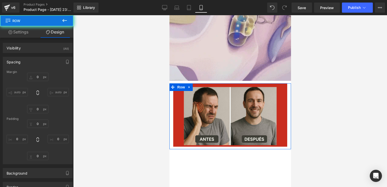
type input "0"
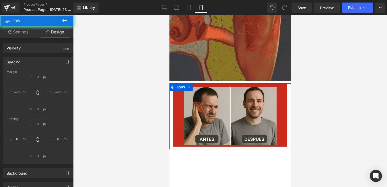
type input "10"
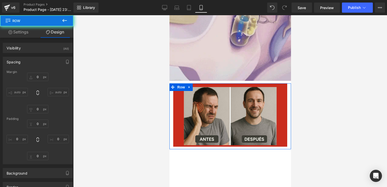
type input "0"
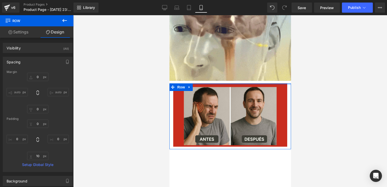
type input "0px"
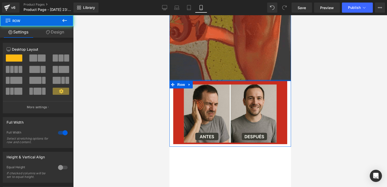
drag, startPoint x: 275, startPoint y: 80, endPoint x: 279, endPoint y: 72, distance: 9.6
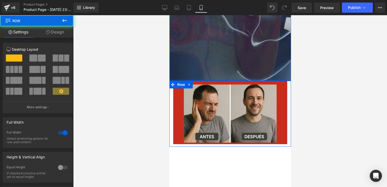
click at [279, 72] on div "Image Row" at bounding box center [229, 20] width 121 height 121
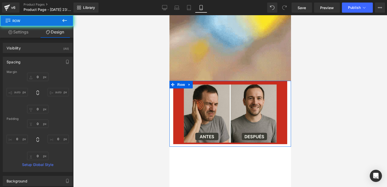
type input "0"
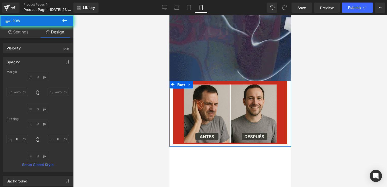
type input "0"
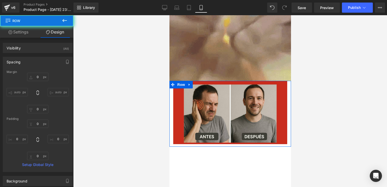
type input "0"
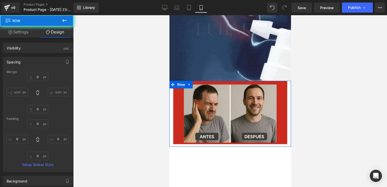
type input "0"
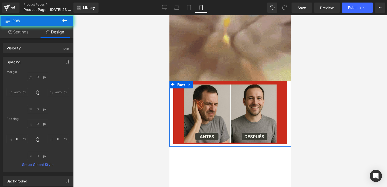
type input "0"
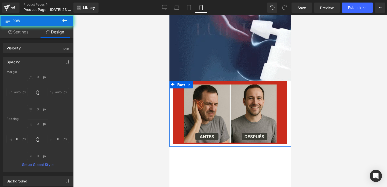
type input "0"
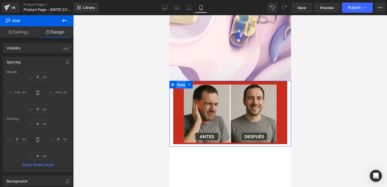
click at [181, 86] on span "Row" at bounding box center [181, 85] width 10 height 8
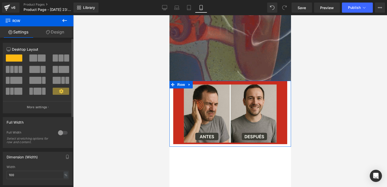
click at [62, 131] on div at bounding box center [63, 133] width 12 height 8
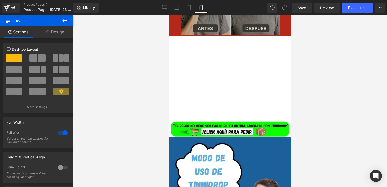
scroll to position [910, 0]
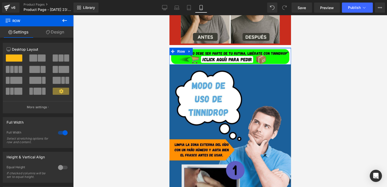
drag, startPoint x: 244, startPoint y: 126, endPoint x: 287, endPoint y: 5, distance: 127.9
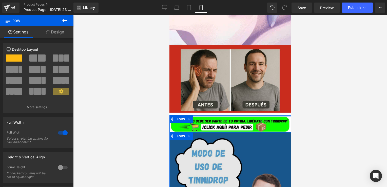
scroll to position [835, 0]
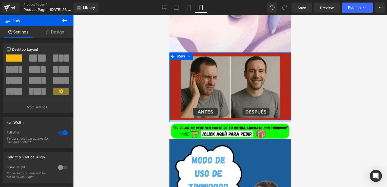
drag, startPoint x: 258, startPoint y: 120, endPoint x: 277, endPoint y: 87, distance: 38.5
click at [277, 87] on div "Image Row" at bounding box center [229, 87] width 121 height 70
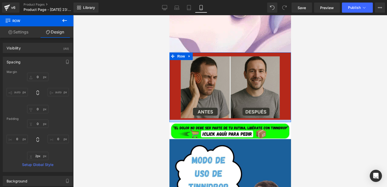
type input "0px"
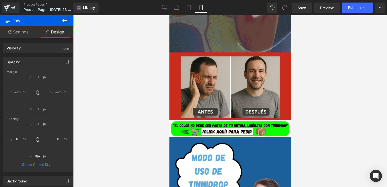
drag, startPoint x: 261, startPoint y: 121, endPoint x: 302, endPoint y: 56, distance: 77.0
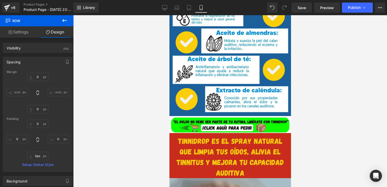
scroll to position [588, 0]
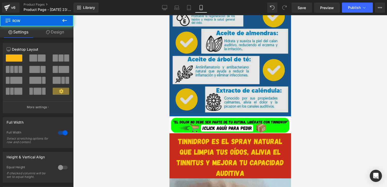
drag, startPoint x: 249, startPoint y: 116, endPoint x: 252, endPoint y: 110, distance: 6.8
click at [252, 110] on div "Image Row" at bounding box center [229, 8] width 121 height 216
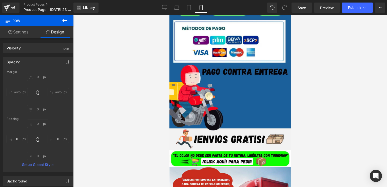
scroll to position [1970, 0]
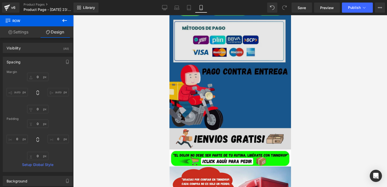
click at [241, 101] on img at bounding box center [229, 41] width 121 height 216
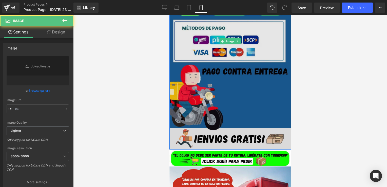
type input "[URL][DOMAIN_NAME]"
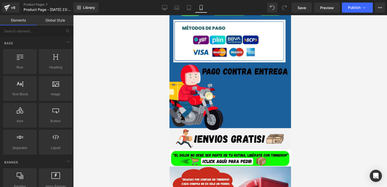
click at [317, 71] on div at bounding box center [230, 101] width 314 height 172
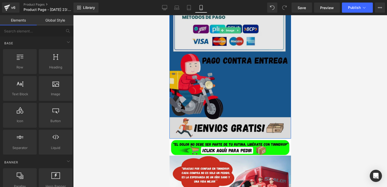
scroll to position [1982, 0]
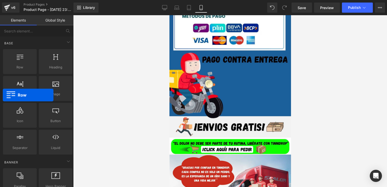
drag, startPoint x: 17, startPoint y: 54, endPoint x: 0, endPoint y: 81, distance: 32.0
click at [0, 81] on html "Row You are previewing how the will restyle your page. You can not edit Element…" at bounding box center [193, 93] width 387 height 187
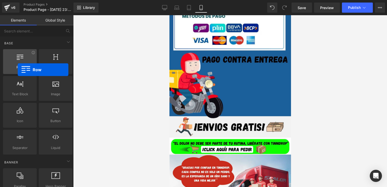
click at [18, 70] on div "Row rows, columns, layouts, div" at bounding box center [20, 61] width 34 height 25
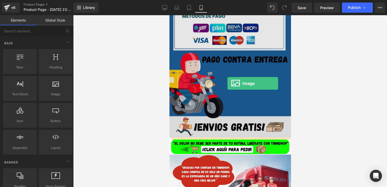
drag, startPoint x: 220, startPoint y: 105, endPoint x: 227, endPoint y: 82, distance: 23.9
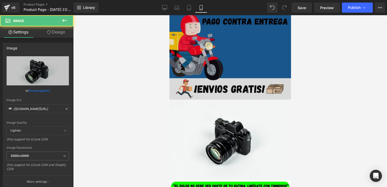
scroll to position [2021, 0]
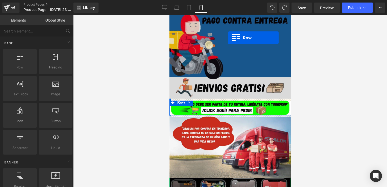
drag, startPoint x: 188, startPoint y: 80, endPoint x: 228, endPoint y: 31, distance: 63.5
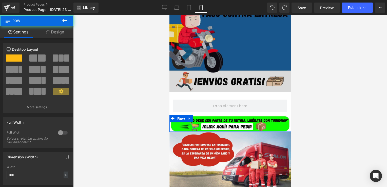
scroll to position [2030, 0]
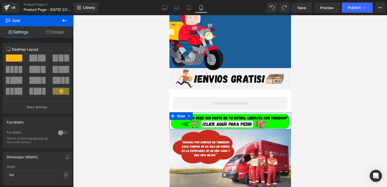
click at [69, 18] on button at bounding box center [65, 20] width 18 height 11
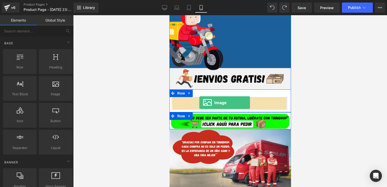
drag, startPoint x: 228, startPoint y: 105, endPoint x: 199, endPoint y: 103, distance: 29.4
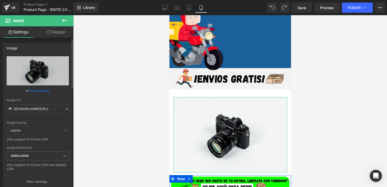
click at [65, 107] on icon at bounding box center [67, 109] width 4 height 4
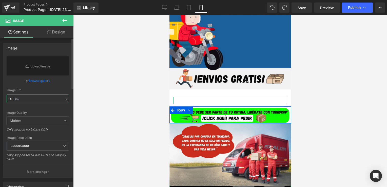
click at [51, 99] on input "text" at bounding box center [38, 98] width 62 height 9
paste input "[URL][DOMAIN_NAME]"
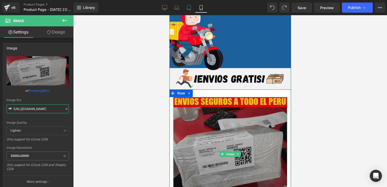
type input "[URL][DOMAIN_NAME]"
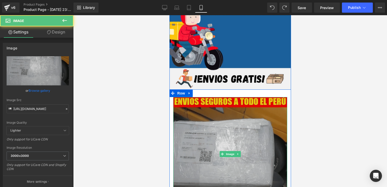
scroll to position [0, 0]
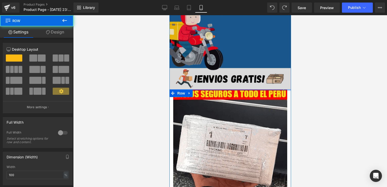
drag, startPoint x: 247, startPoint y: 93, endPoint x: 256, endPoint y: 69, distance: 25.1
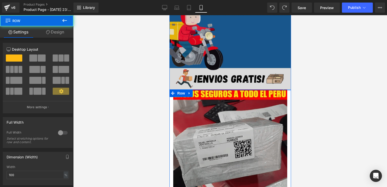
click at [256, 69] on div "Image Image Row" at bounding box center [229, 39] width 121 height 332
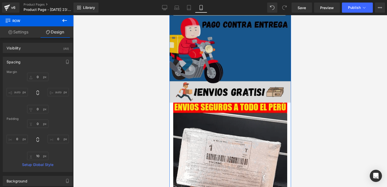
scroll to position [2020, 0]
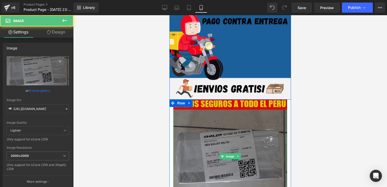
click at [235, 120] on img at bounding box center [230, 156] width 114 height 114
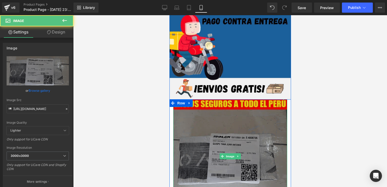
click at [265, 105] on img at bounding box center [230, 156] width 114 height 114
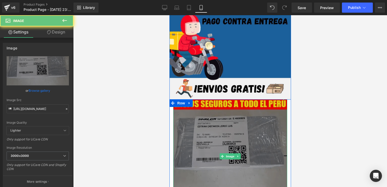
click at [265, 105] on img at bounding box center [230, 156] width 114 height 114
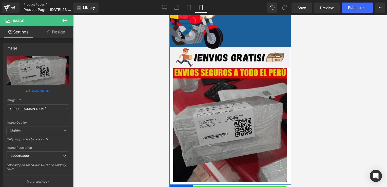
scroll to position [2052, 0]
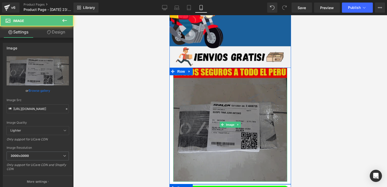
click at [240, 87] on img at bounding box center [230, 125] width 114 height 114
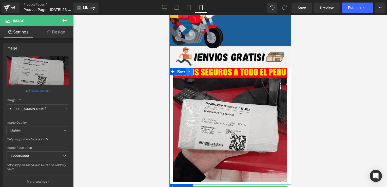
click at [187, 70] on icon at bounding box center [189, 72] width 4 height 4
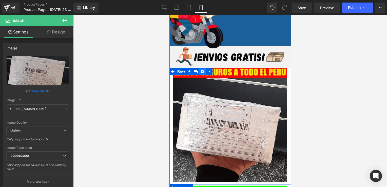
click at [200, 71] on icon at bounding box center [202, 72] width 4 height 4
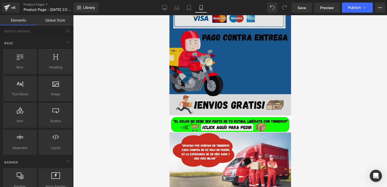
scroll to position [2003, 0]
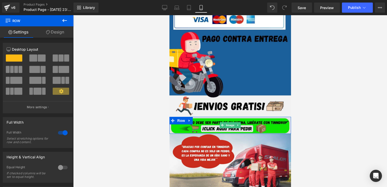
drag, startPoint x: 244, startPoint y: 117, endPoint x: 250, endPoint y: 120, distance: 6.8
click at [250, 120] on div "Image Row" at bounding box center [229, 125] width 121 height 17
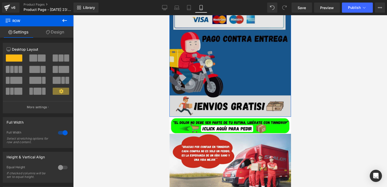
drag, startPoint x: 255, startPoint y: 116, endPoint x: 280, endPoint y: 107, distance: 26.7
click at [256, 114] on div "Image Row" at bounding box center [229, 9] width 121 height 216
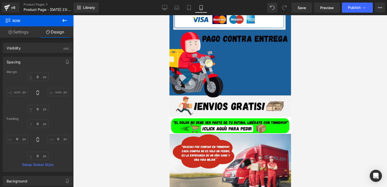
click at [68, 21] on button at bounding box center [65, 20] width 18 height 11
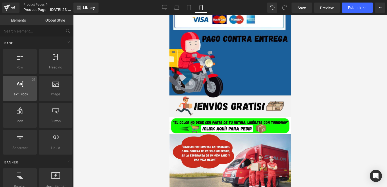
click at [22, 88] on div at bounding box center [20, 85] width 31 height 11
click at [26, 88] on div at bounding box center [20, 85] width 31 height 11
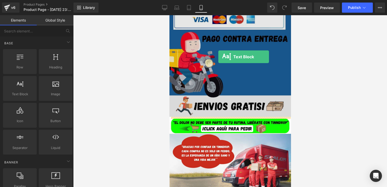
drag, startPoint x: 195, startPoint y: 103, endPoint x: 218, endPoint y: 56, distance: 52.1
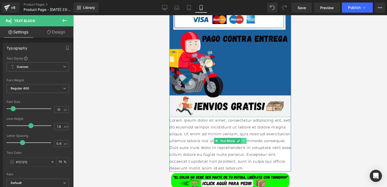
click at [243, 142] on link at bounding box center [243, 141] width 5 height 6
click at [246, 141] on link at bounding box center [245, 141] width 5 height 6
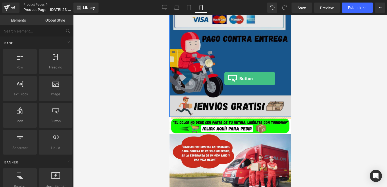
drag, startPoint x: 224, startPoint y: 132, endPoint x: 226, endPoint y: 75, distance: 57.5
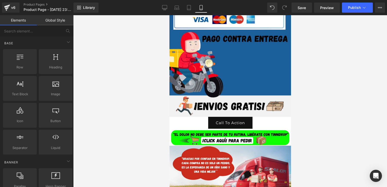
drag, startPoint x: 112, startPoint y: 104, endPoint x: 318, endPoint y: 112, distance: 207.0
click at [318, 112] on div at bounding box center [230, 101] width 314 height 172
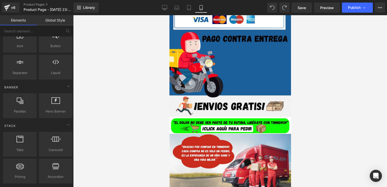
scroll to position [75, 0]
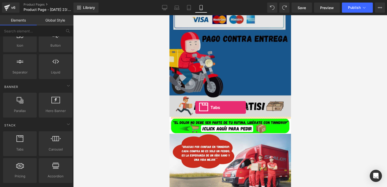
drag, startPoint x: 189, startPoint y: 159, endPoint x: 195, endPoint y: 108, distance: 51.8
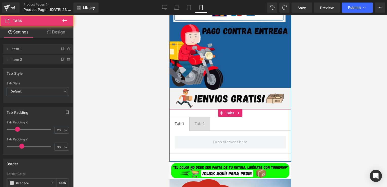
scroll to position [2010, 0]
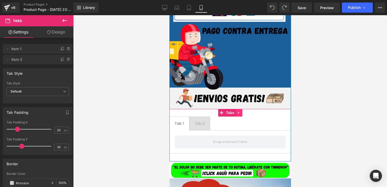
click at [237, 109] on link at bounding box center [238, 113] width 7 height 8
click at [240, 112] on icon at bounding box center [242, 113] width 4 height 4
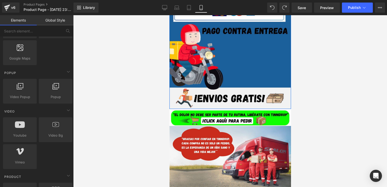
scroll to position [297, 0]
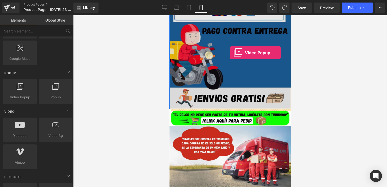
drag, startPoint x: 191, startPoint y: 103, endPoint x: 230, endPoint y: 53, distance: 63.0
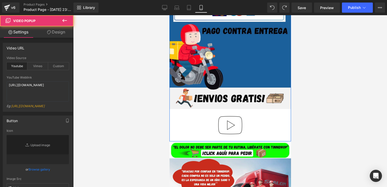
type input "//[DOMAIN_NAME][URL]"
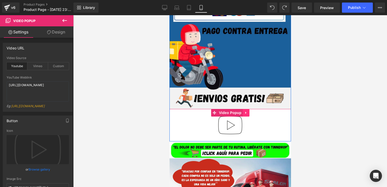
click at [244, 111] on icon at bounding box center [246, 113] width 4 height 4
click at [247, 111] on icon at bounding box center [249, 113] width 4 height 4
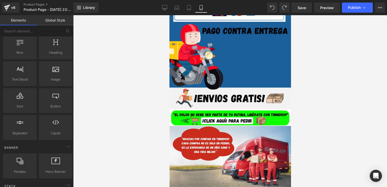
scroll to position [0, 0]
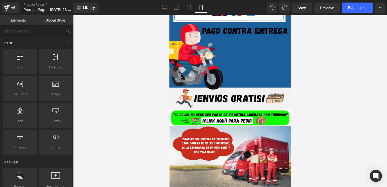
click at [59, 21] on link "Global Style" at bounding box center [55, 20] width 37 height 10
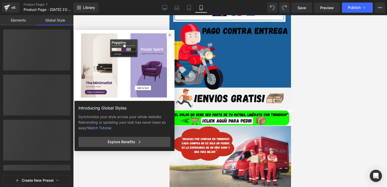
click at [169, 34] on icon at bounding box center [169, 35] width 3 height 4
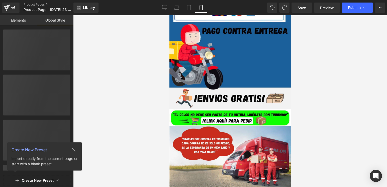
click at [75, 150] on icon at bounding box center [74, 150] width 4 height 4
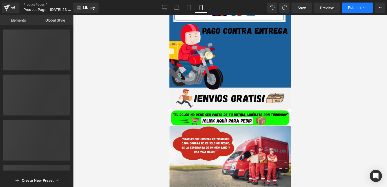
click at [355, 6] on span "Publish" at bounding box center [354, 8] width 13 height 4
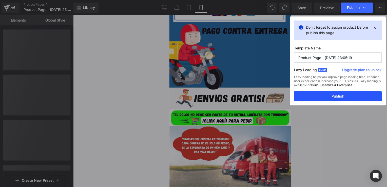
click at [333, 95] on button "Publish" at bounding box center [338, 96] width 88 height 10
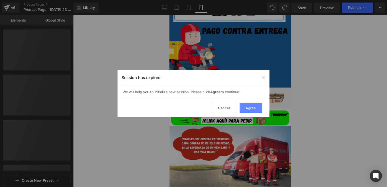
click at [251, 109] on button "Agree" at bounding box center [250, 108] width 23 height 10
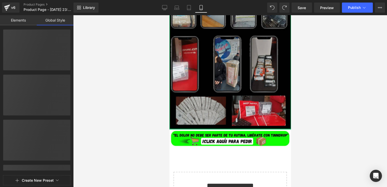
scroll to position [2326, 0]
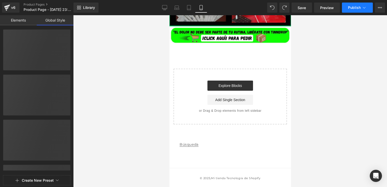
click at [352, 6] on span "Publish" at bounding box center [354, 8] width 13 height 4
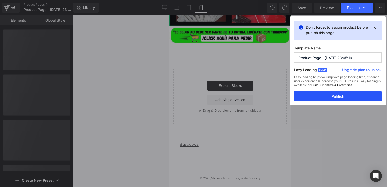
click at [327, 96] on button "Publish" at bounding box center [338, 96] width 88 height 10
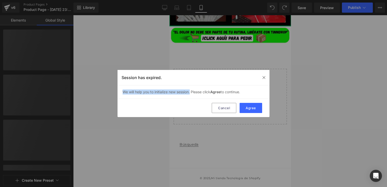
drag, startPoint x: 119, startPoint y: 88, endPoint x: 192, endPoint y: 91, distance: 72.9
click at [192, 91] on div "We will help you to initialize new session. Please click Agree to continue." at bounding box center [193, 91] width 152 height 13
drag, startPoint x: 192, startPoint y: 91, endPoint x: 141, endPoint y: 103, distance: 51.8
click at [141, 103] on div "Cancel [GEOGRAPHIC_DATA]" at bounding box center [193, 108] width 152 height 18
drag, startPoint x: 124, startPoint y: 96, endPoint x: 133, endPoint y: 93, distance: 10.1
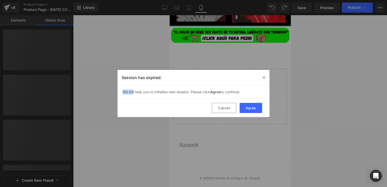
click at [133, 93] on div "We will help you to initialize new session. Please click Agree to continue." at bounding box center [193, 91] width 152 height 13
drag, startPoint x: 133, startPoint y: 93, endPoint x: 137, endPoint y: 94, distance: 3.3
click at [137, 94] on div "We will help you to initialize new session. Please click Agree to continue." at bounding box center [193, 91] width 152 height 13
drag, startPoint x: 137, startPoint y: 94, endPoint x: 149, endPoint y: 93, distance: 12.7
click at [149, 93] on div "We will help you to initialize new session. Please click Agree to continue." at bounding box center [193, 91] width 152 height 13
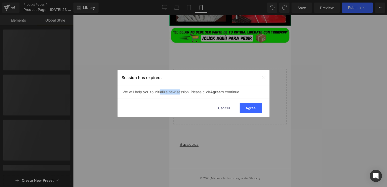
drag, startPoint x: 149, startPoint y: 93, endPoint x: 184, endPoint y: 93, distance: 34.2
click at [184, 93] on div "We will help you to initialize new session. Please click Agree to continue." at bounding box center [193, 91] width 152 height 13
drag, startPoint x: 184, startPoint y: 93, endPoint x: 227, endPoint y: 91, distance: 43.8
click at [227, 91] on div "We will help you to initialize new session. Please click Agree to continue." at bounding box center [193, 91] width 152 height 13
drag, startPoint x: 227, startPoint y: 91, endPoint x: 251, endPoint y: 107, distance: 28.9
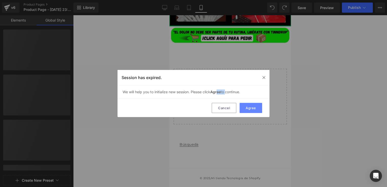
click at [251, 107] on button "Agree" at bounding box center [250, 108] width 23 height 10
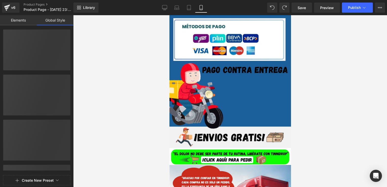
scroll to position [1920, 0]
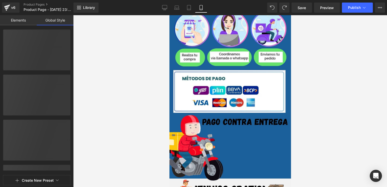
click at [32, 19] on link "Elements" at bounding box center [18, 20] width 37 height 10
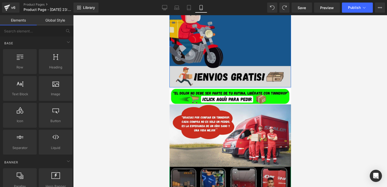
scroll to position [2036, 0]
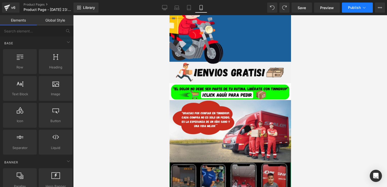
click at [365, 7] on icon at bounding box center [364, 8] width 3 height 2
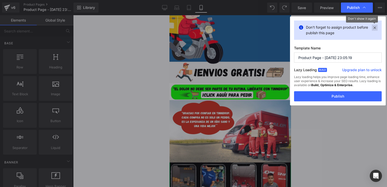
click at [374, 28] on icon at bounding box center [375, 28] width 6 height 6
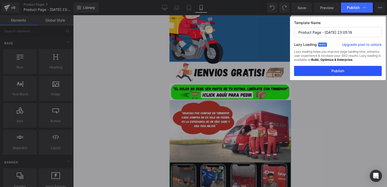
click at [348, 70] on button "Publish" at bounding box center [338, 71] width 88 height 10
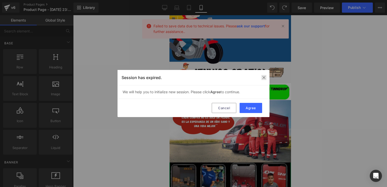
click at [264, 78] on img at bounding box center [264, 77] width 4 height 4
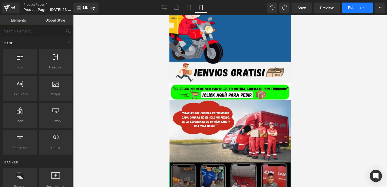
click at [361, 9] on icon at bounding box center [363, 7] width 5 height 5
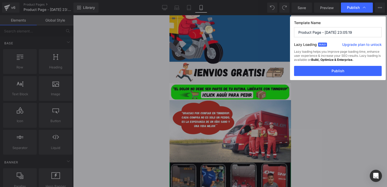
click at [366, 31] on input "Product Page - [DATE] 23:05:19" at bounding box center [338, 32] width 88 height 10
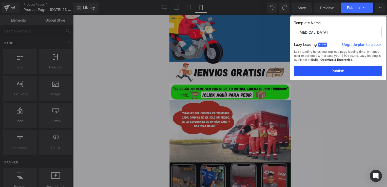
type input "[MEDICAL_DATA]"
click at [312, 72] on button "Publish" at bounding box center [338, 71] width 88 height 10
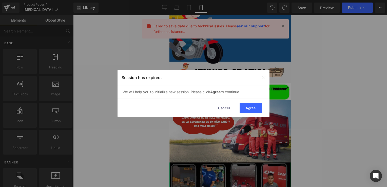
click at [265, 72] on div "Session has expired." at bounding box center [193, 77] width 152 height 15
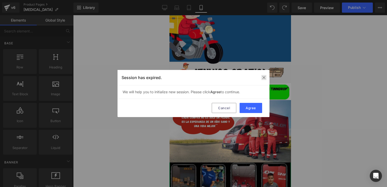
click at [265, 77] on img at bounding box center [264, 77] width 4 height 4
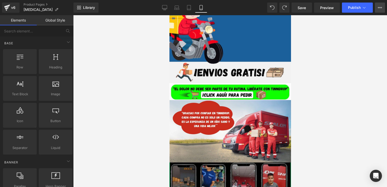
click at [383, 9] on button "Upgrade Plan View Live Page View with current Template Save Template to Library…" at bounding box center [380, 8] width 10 height 10
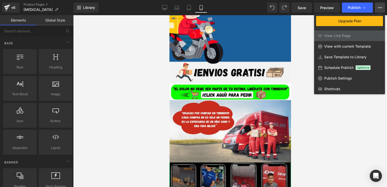
click at [332, 109] on div at bounding box center [230, 101] width 314 height 172
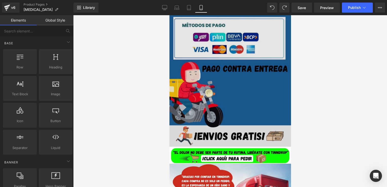
scroll to position [1973, 0]
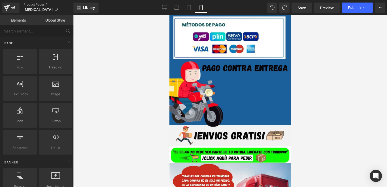
click at [140, 60] on div at bounding box center [230, 101] width 314 height 172
click at [191, 9] on icon at bounding box center [188, 7] width 5 height 5
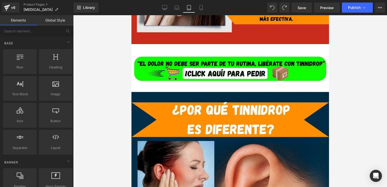
scroll to position [3599, 0]
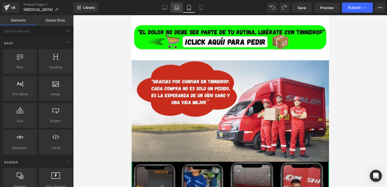
click at [175, 6] on icon at bounding box center [177, 7] width 4 height 2
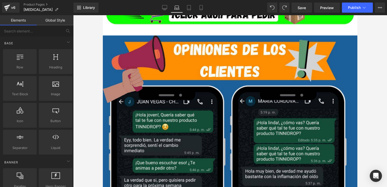
scroll to position [4581, 0]
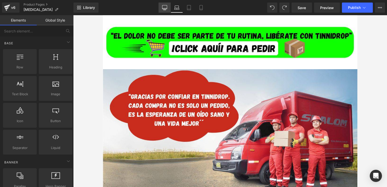
click at [163, 8] on icon at bounding box center [164, 7] width 5 height 4
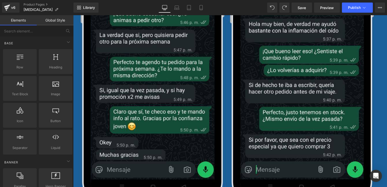
scroll to position [5605, 0]
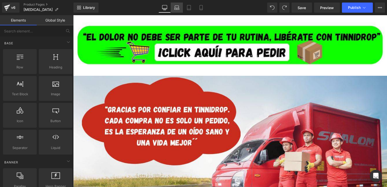
click at [176, 9] on icon at bounding box center [176, 7] width 5 height 5
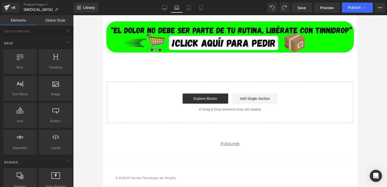
scroll to position [4581, 0]
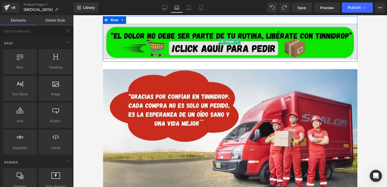
click at [289, 33] on img at bounding box center [230, 41] width 254 height 35
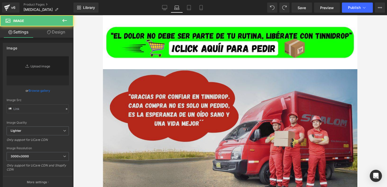
type input "[URL][DOMAIN_NAME]"
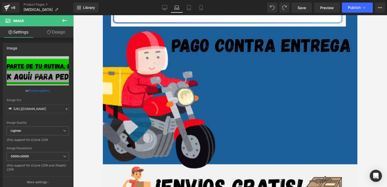
scroll to position [4387, 0]
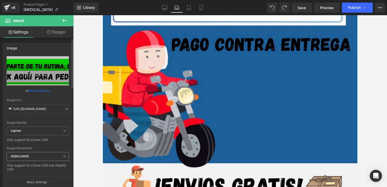
click at [62, 157] on span "3000x3000" at bounding box center [38, 156] width 62 height 9
click at [64, 19] on icon at bounding box center [64, 20] width 5 height 3
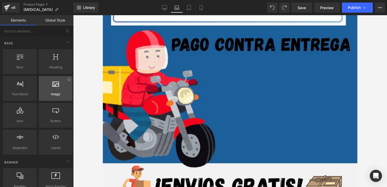
click at [63, 92] on span "Image" at bounding box center [55, 93] width 31 height 5
click at [54, 97] on div "Image images, photos, alts, uploads" at bounding box center [56, 88] width 34 height 25
drag, startPoint x: 54, startPoint y: 97, endPoint x: 42, endPoint y: 90, distance: 13.7
click at [42, 90] on div "Image images, photos, alts, uploads" at bounding box center [56, 88] width 34 height 25
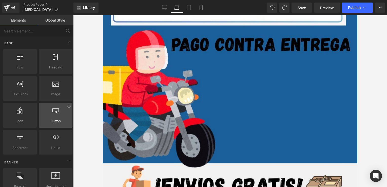
click at [58, 122] on span "Button" at bounding box center [55, 120] width 31 height 5
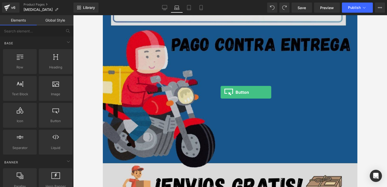
drag, startPoint x: 161, startPoint y: 137, endPoint x: 222, endPoint y: 92, distance: 75.6
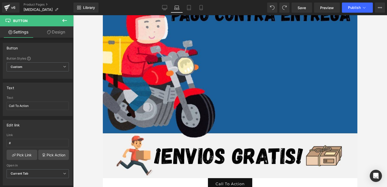
scroll to position [4430, 0]
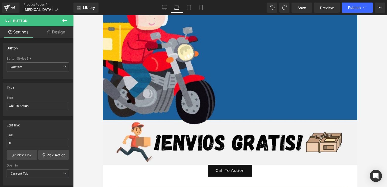
click at [65, 21] on icon at bounding box center [65, 20] width 6 height 6
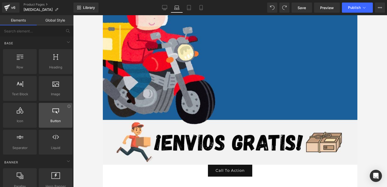
click at [50, 112] on div at bounding box center [55, 112] width 31 height 11
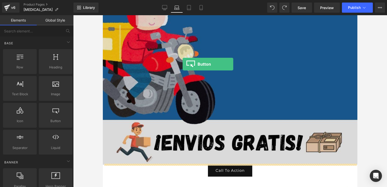
drag, startPoint x: 153, startPoint y: 127, endPoint x: 182, endPoint y: 64, distance: 69.4
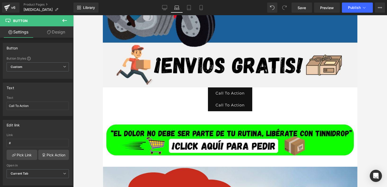
scroll to position [4527, 0]
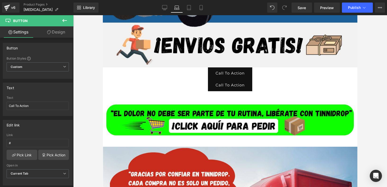
click at [65, 21] on icon at bounding box center [64, 20] width 5 height 3
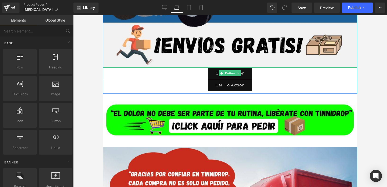
click at [168, 72] on div "Call To Action" at bounding box center [230, 73] width 254 height 12
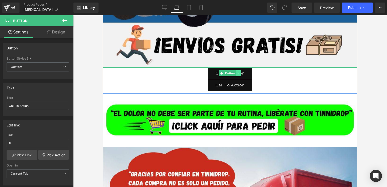
click at [237, 72] on icon at bounding box center [238, 73] width 3 height 3
click at [239, 72] on icon at bounding box center [240, 73] width 3 height 3
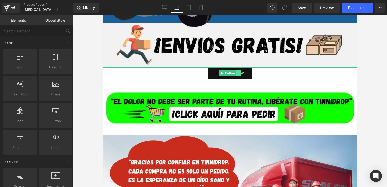
click at [237, 72] on icon at bounding box center [238, 73] width 3 height 3
click at [239, 73] on icon at bounding box center [240, 73] width 3 height 3
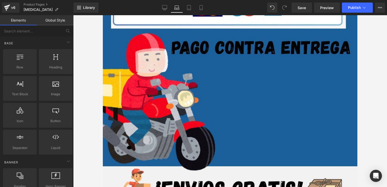
drag, startPoint x: 355, startPoint y: 160, endPoint x: 460, endPoint y: 171, distance: 105.9
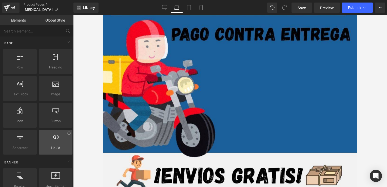
click at [46, 149] on span "Liquid" at bounding box center [55, 147] width 31 height 5
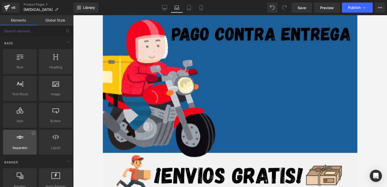
click at [19, 146] on span "Separator" at bounding box center [20, 147] width 31 height 5
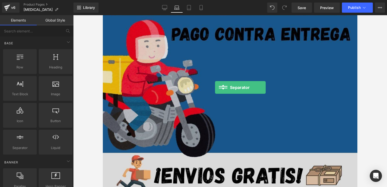
drag, startPoint x: 122, startPoint y: 161, endPoint x: 215, endPoint y: 88, distance: 118.0
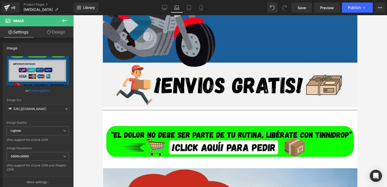
scroll to position [4481, 0]
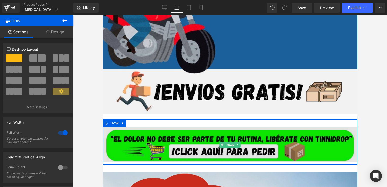
drag, startPoint x: 229, startPoint y: 119, endPoint x: 230, endPoint y: 137, distance: 18.3
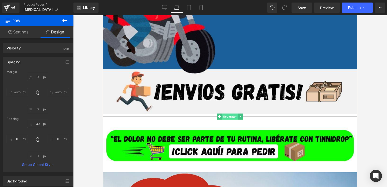
click at [227, 115] on span "Separator" at bounding box center [230, 116] width 16 height 6
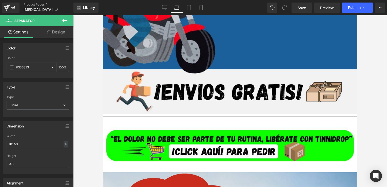
click at [65, 20] on icon at bounding box center [65, 20] width 6 height 6
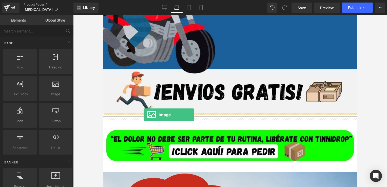
drag, startPoint x: 160, startPoint y: 98, endPoint x: 144, endPoint y: 115, distance: 23.6
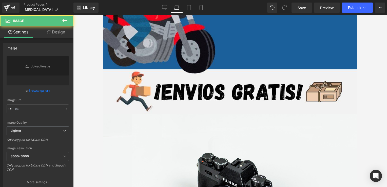
type input "//[DOMAIN_NAME][URL]"
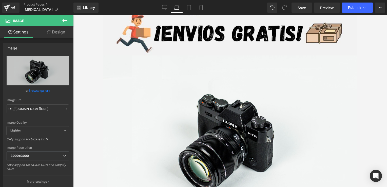
scroll to position [4546, 0]
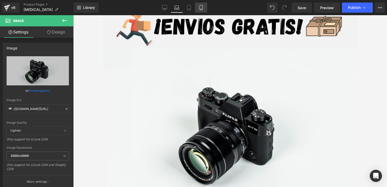
click at [200, 6] on icon at bounding box center [200, 7] width 5 height 5
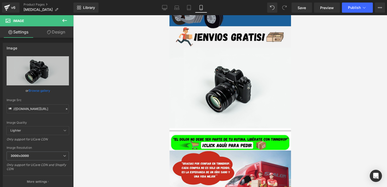
drag, startPoint x: 200, startPoint y: 6, endPoint x: 41, endPoint y: 25, distance: 160.6
click at [200, 6] on icon at bounding box center [200, 7] width 5 height 5
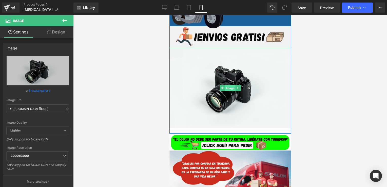
click at [226, 87] on span "Image" at bounding box center [230, 88] width 11 height 6
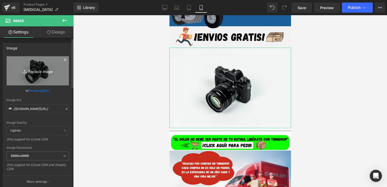
click at [33, 74] on link "Replace Image" at bounding box center [38, 70] width 62 height 29
type input "C:\fakepath\GIF II.webp"
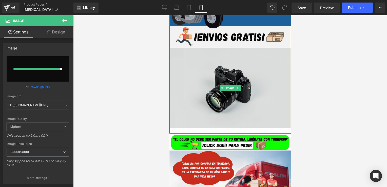
type input "[URL][DOMAIN_NAME]"
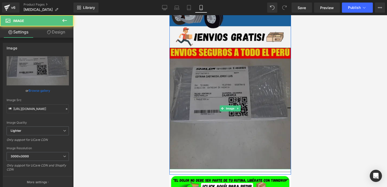
click at [253, 136] on img at bounding box center [229, 108] width 121 height 121
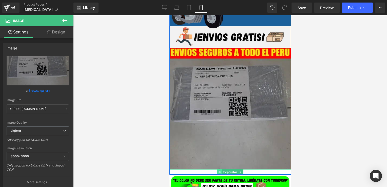
click at [218, 171] on icon at bounding box center [219, 171] width 3 height 3
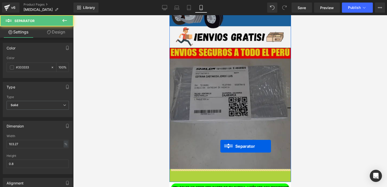
drag, startPoint x: 219, startPoint y: 171, endPoint x: 218, endPoint y: 137, distance: 33.7
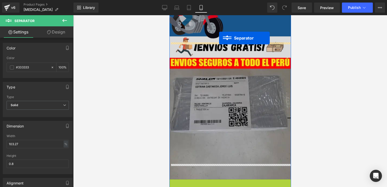
scroll to position [1981, 0]
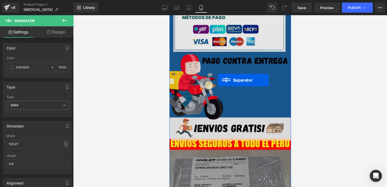
drag, startPoint x: 220, startPoint y: 172, endPoint x: 221, endPoint y: 86, distance: 86.6
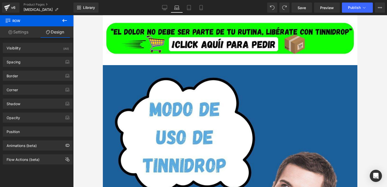
scroll to position [4061, 0]
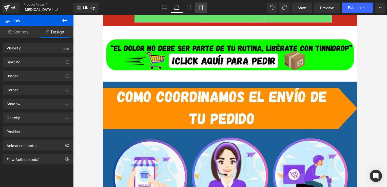
click at [200, 9] on icon at bounding box center [200, 7] width 5 height 5
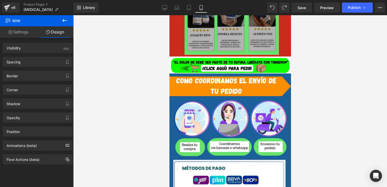
click at [66, 19] on icon at bounding box center [65, 20] width 6 height 6
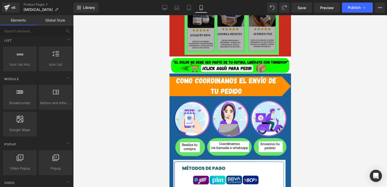
scroll to position [226, 0]
click at [379, 8] on icon at bounding box center [380, 8] width 4 height 4
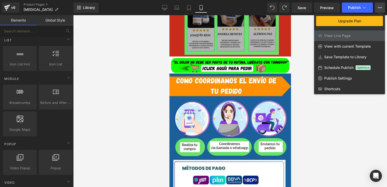
drag, startPoint x: 379, startPoint y: 8, endPoint x: 373, endPoint y: -5, distance: 13.8
click at [373, 0] on html "Separator You are previewing how the will restyle your page. You can not edit E…" at bounding box center [193, 93] width 387 height 187
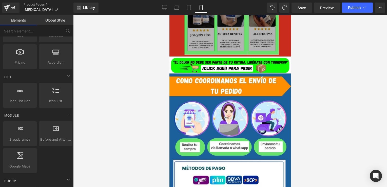
scroll to position [0, 0]
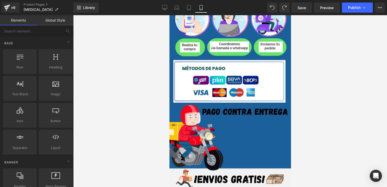
drag, startPoint x: 288, startPoint y: 140, endPoint x: 461, endPoint y: 161, distance: 174.7
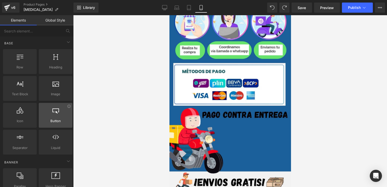
click at [57, 113] on div at bounding box center [55, 112] width 31 height 11
click at [67, 114] on div at bounding box center [55, 112] width 31 height 11
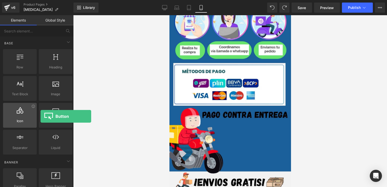
drag, startPoint x: 56, startPoint y: 115, endPoint x: 32, endPoint y: 115, distance: 23.3
click at [40, 115] on div at bounding box center [55, 112] width 31 height 11
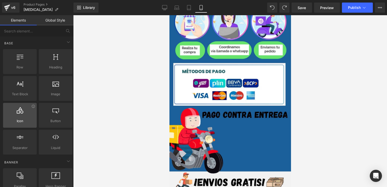
click at [25, 115] on div at bounding box center [20, 112] width 31 height 11
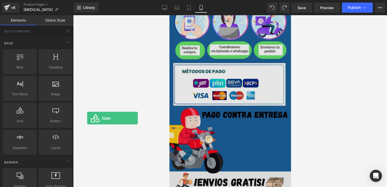
drag, startPoint x: 194, startPoint y: 130, endPoint x: 226, endPoint y: 138, distance: 32.0
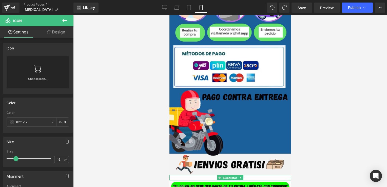
scroll to position [1963, 0]
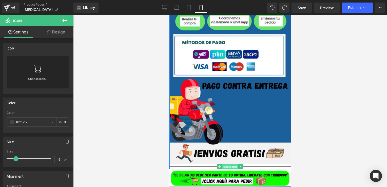
click at [226, 166] on span "Separator" at bounding box center [230, 167] width 16 height 6
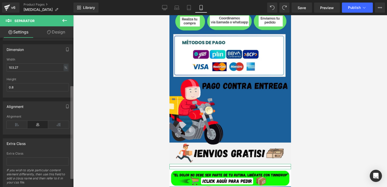
scroll to position [71, 0]
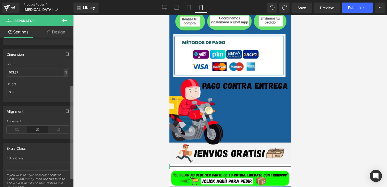
click at [70, 147] on div "Color rgb(51, 51, 51) Color #333333 100 % Type Solid Dashed Dotted Type Solid S…" at bounding box center [36, 113] width 73 height 151
click at [16, 127] on icon at bounding box center [17, 130] width 21 height 8
click at [38, 130] on icon at bounding box center [37, 130] width 21 height 8
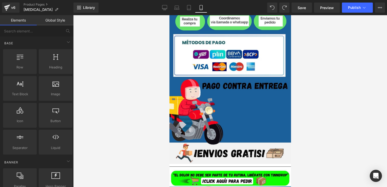
click at [82, 130] on div at bounding box center [230, 101] width 314 height 172
drag, startPoint x: 237, startPoint y: 166, endPoint x: 240, endPoint y: 165, distance: 2.7
click at [240, 165] on link at bounding box center [240, 167] width 5 height 6
click at [241, 165] on icon at bounding box center [242, 166] width 3 height 3
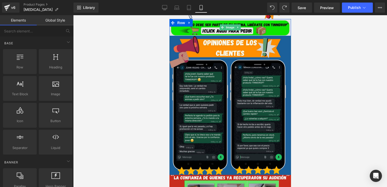
scroll to position [1643, 0]
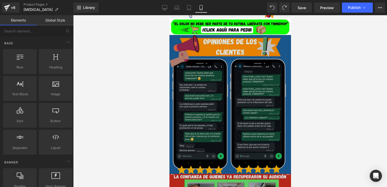
click at [227, 72] on img at bounding box center [229, 143] width 121 height 216
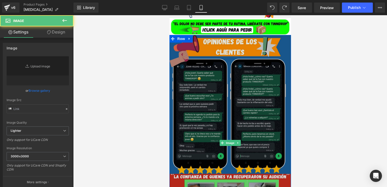
type input "[URL][DOMAIN_NAME]"
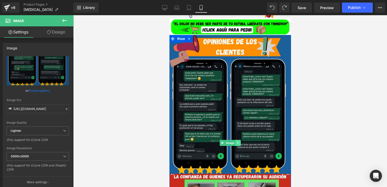
click at [236, 143] on icon at bounding box center [237, 142] width 3 height 3
click at [239, 143] on icon at bounding box center [240, 142] width 3 height 3
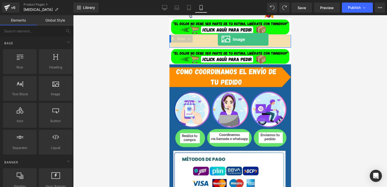
drag, startPoint x: 216, startPoint y: 105, endPoint x: 217, endPoint y: 39, distance: 65.3
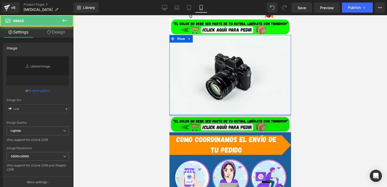
type input "//[DOMAIN_NAME][URL]"
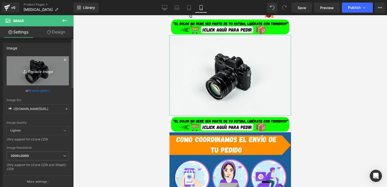
click at [18, 70] on icon "Replace Image" at bounding box center [37, 71] width 40 height 6
type input "C:\fakepath\¿DOLOR DE OÍDOS QUE NO TE DEJA TRANQUILO (13).jpg"
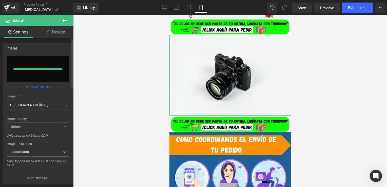
type input "[URL][DOMAIN_NAME]"
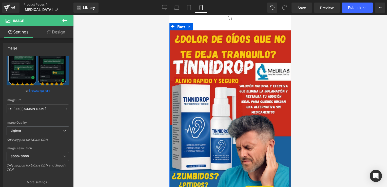
scroll to position [0, 0]
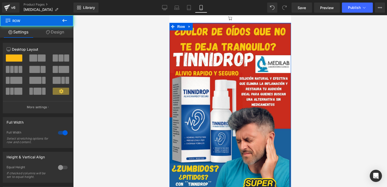
drag, startPoint x: 276, startPoint y: 24, endPoint x: 286, endPoint y: -5, distance: 30.5
click at [286, 15] on html "Ir directamente al contenido Icon Image Row Image Row Image Row Image Row Image…" at bounding box center [229, 101] width 121 height 172
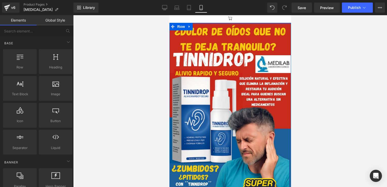
click at [309, 60] on div at bounding box center [230, 101] width 314 height 172
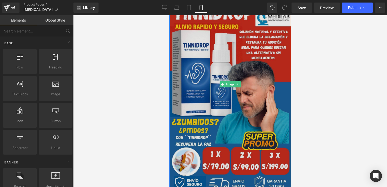
scroll to position [51, 0]
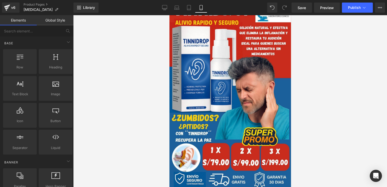
click at [304, 77] on div at bounding box center [230, 101] width 314 height 172
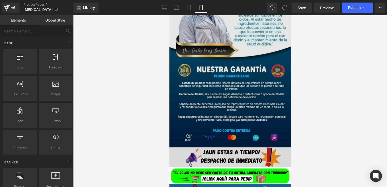
scroll to position [1444, 0]
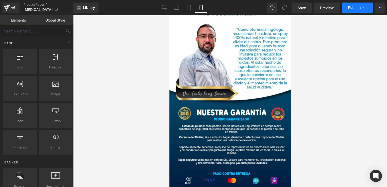
click at [357, 5] on button "Publish" at bounding box center [357, 8] width 31 height 10
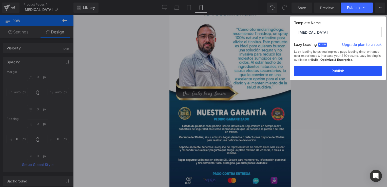
click at [352, 71] on button "Publish" at bounding box center [338, 71] width 88 height 10
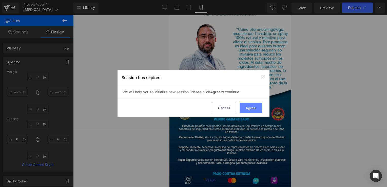
click at [250, 107] on button "Agree" at bounding box center [250, 108] width 23 height 10
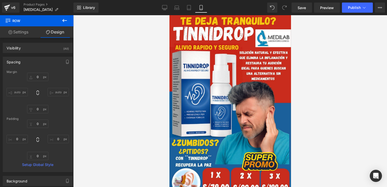
scroll to position [0, 0]
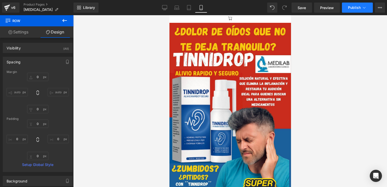
click at [364, 6] on icon at bounding box center [363, 7] width 5 height 5
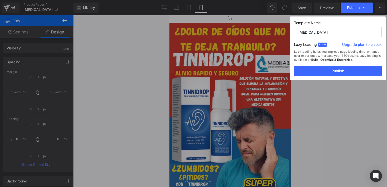
click at [336, 43] on div "Lazy Loading Build Upgrade plan to unlock" at bounding box center [338, 45] width 88 height 8
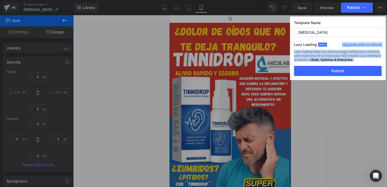
drag, startPoint x: 337, startPoint y: 42, endPoint x: 388, endPoint y: 47, distance: 50.6
click at [387, 47] on html "Image You are previewing how the will restyle your page. You can not edit Eleme…" at bounding box center [193, 93] width 387 height 187
drag, startPoint x: 387, startPoint y: 47, endPoint x: 352, endPoint y: 71, distance: 42.3
click at [352, 71] on button "Publish" at bounding box center [338, 71] width 88 height 10
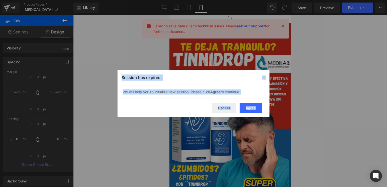
click at [224, 110] on button "Cancel" at bounding box center [224, 108] width 25 height 10
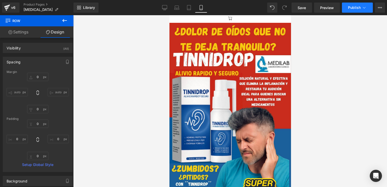
click at [354, 7] on span "Publish" at bounding box center [354, 8] width 13 height 4
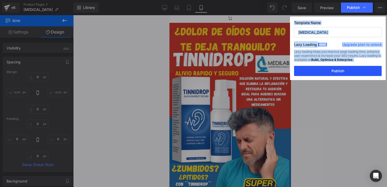
click at [326, 71] on button "Publish" at bounding box center [338, 71] width 88 height 10
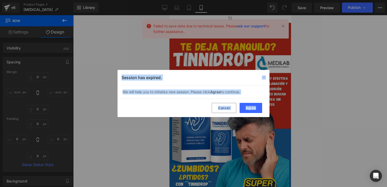
click at [265, 80] on div "Session has expired." at bounding box center [193, 77] width 152 height 15
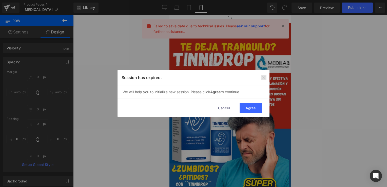
click at [265, 78] on img at bounding box center [264, 77] width 4 height 4
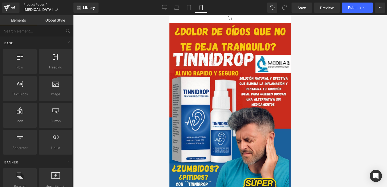
click at [348, 81] on div at bounding box center [230, 101] width 314 height 172
